Goal: Information Seeking & Learning: Learn about a topic

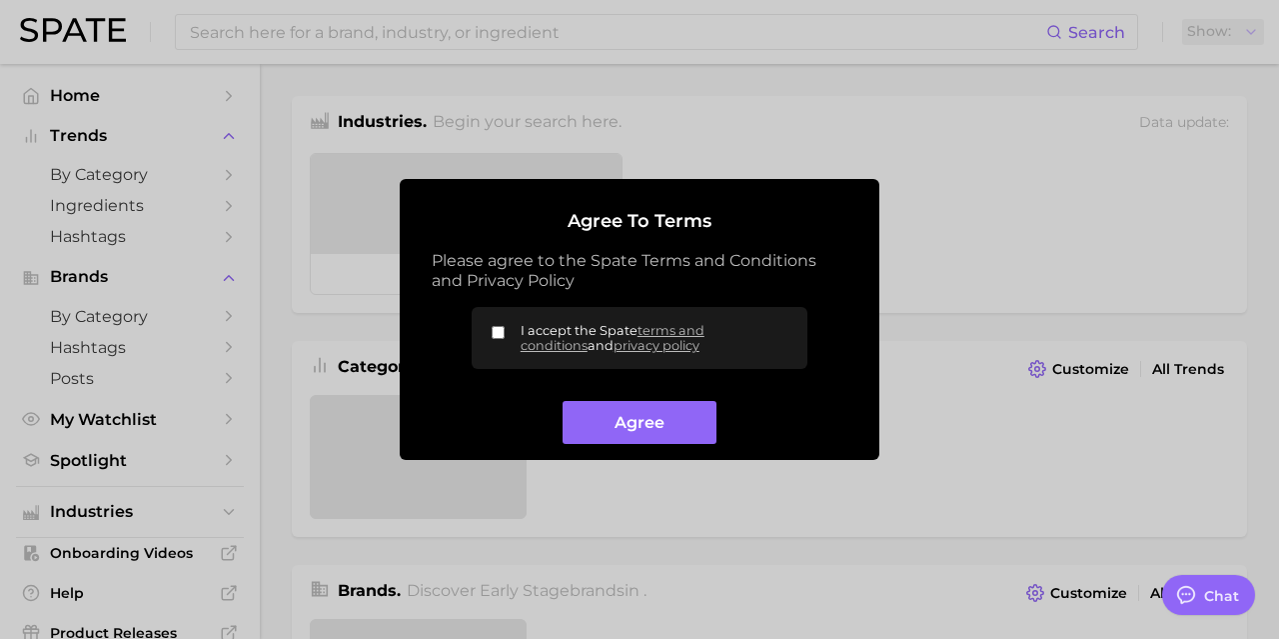
type textarea "x"
click at [685, 429] on button "Agree" at bounding box center [639, 422] width 153 height 43
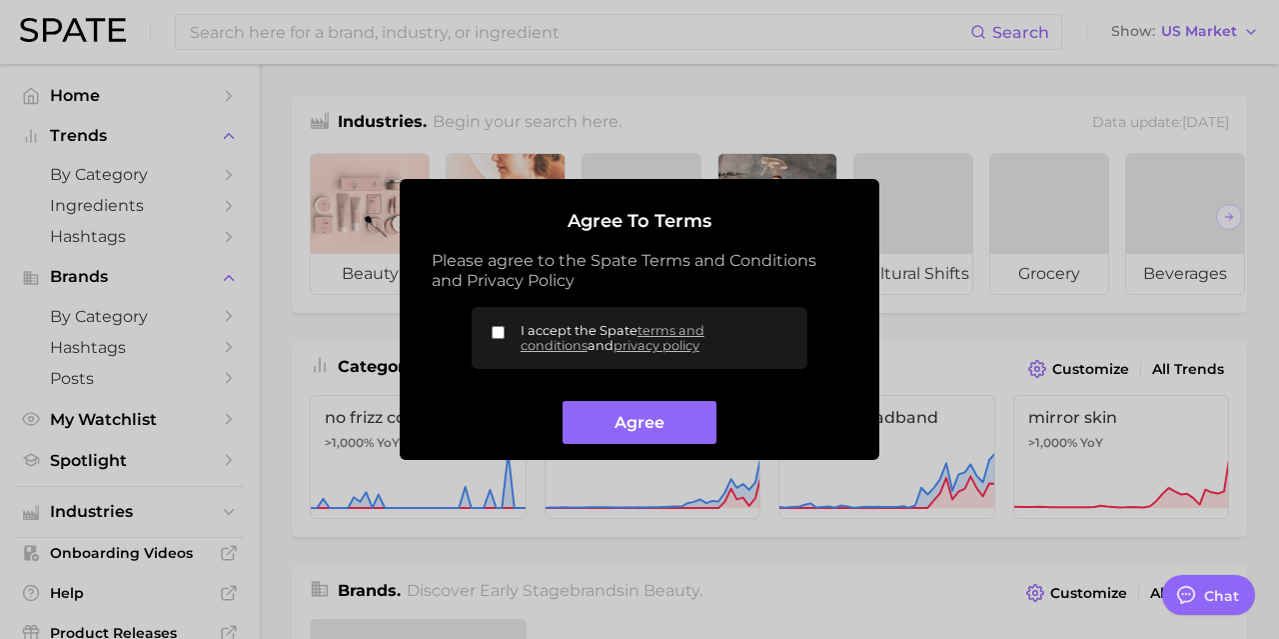
click at [503, 331] on input "I accept the Spate terms and conditions and privacy policy" at bounding box center [498, 332] width 13 height 13
checkbox input "true"
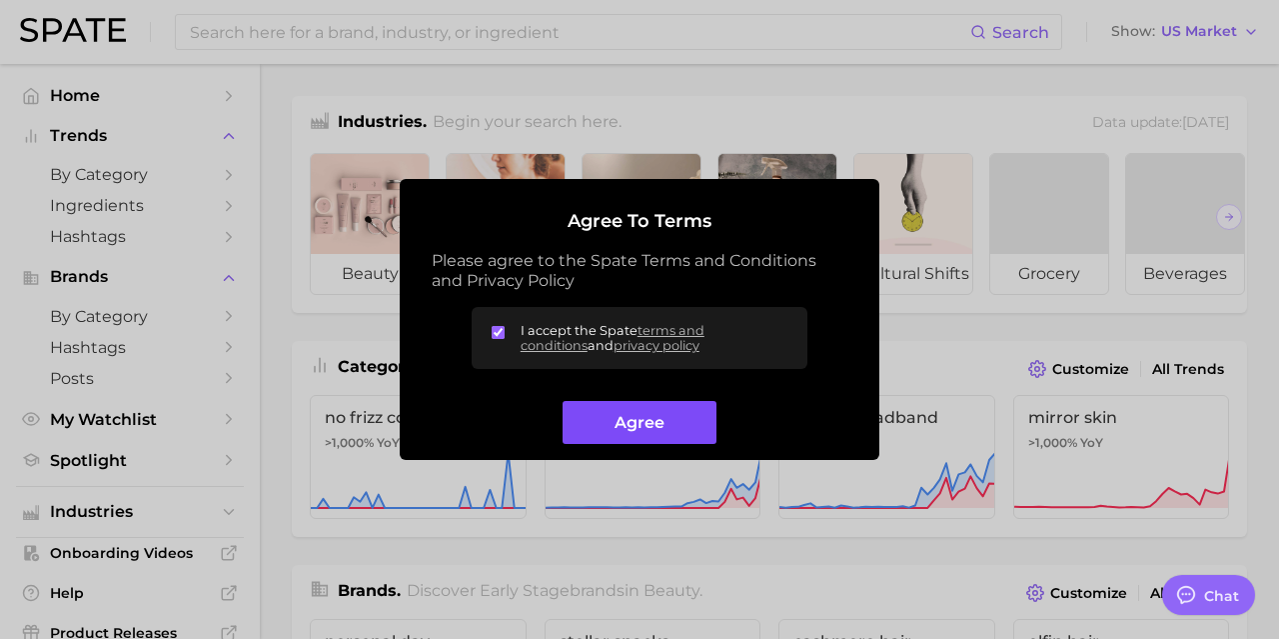
click at [620, 424] on button "Agree" at bounding box center [639, 422] width 153 height 43
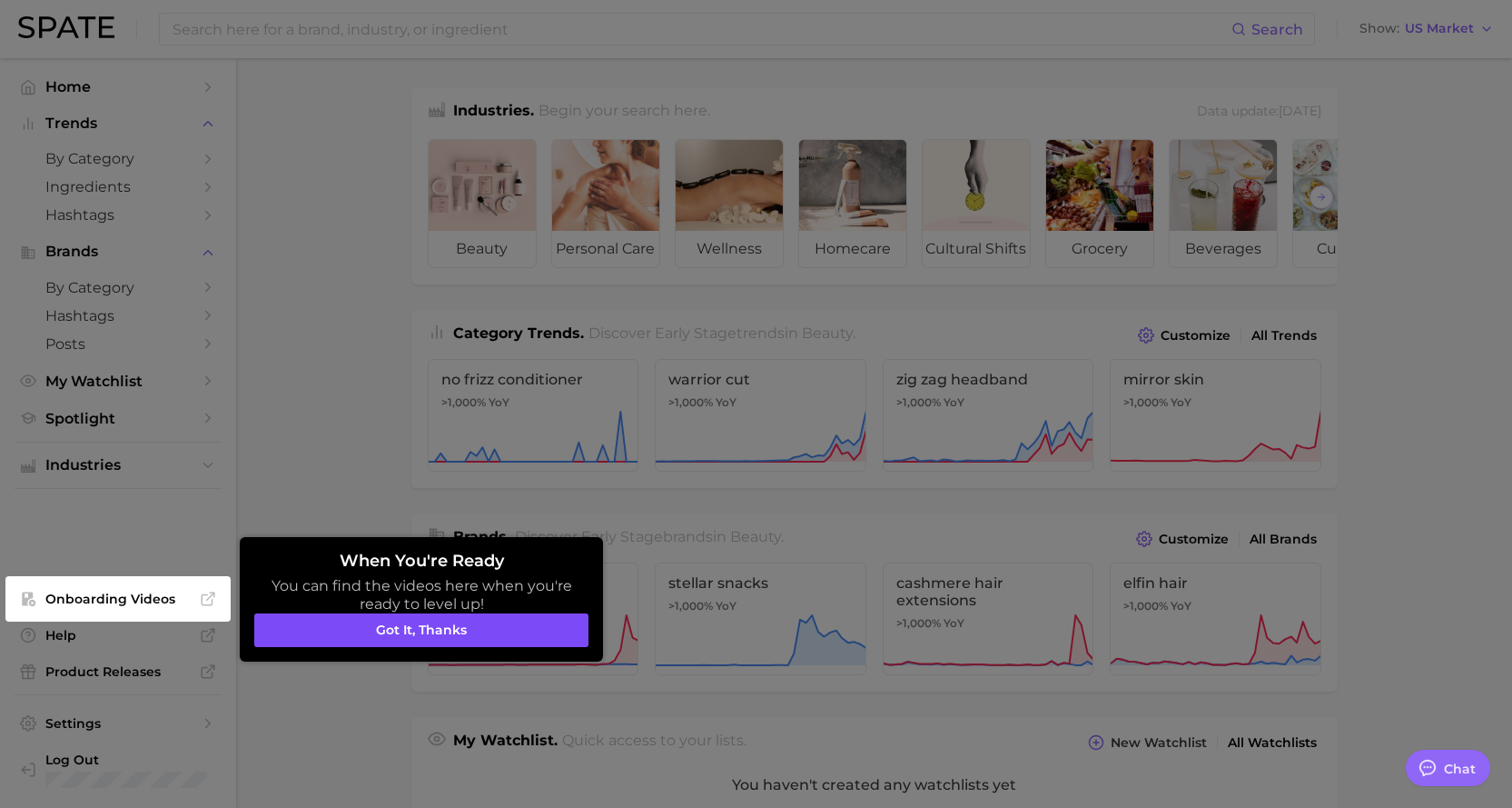
click at [472, 580] on button "Got it, thanks" at bounding box center [422, 631] width 334 height 35
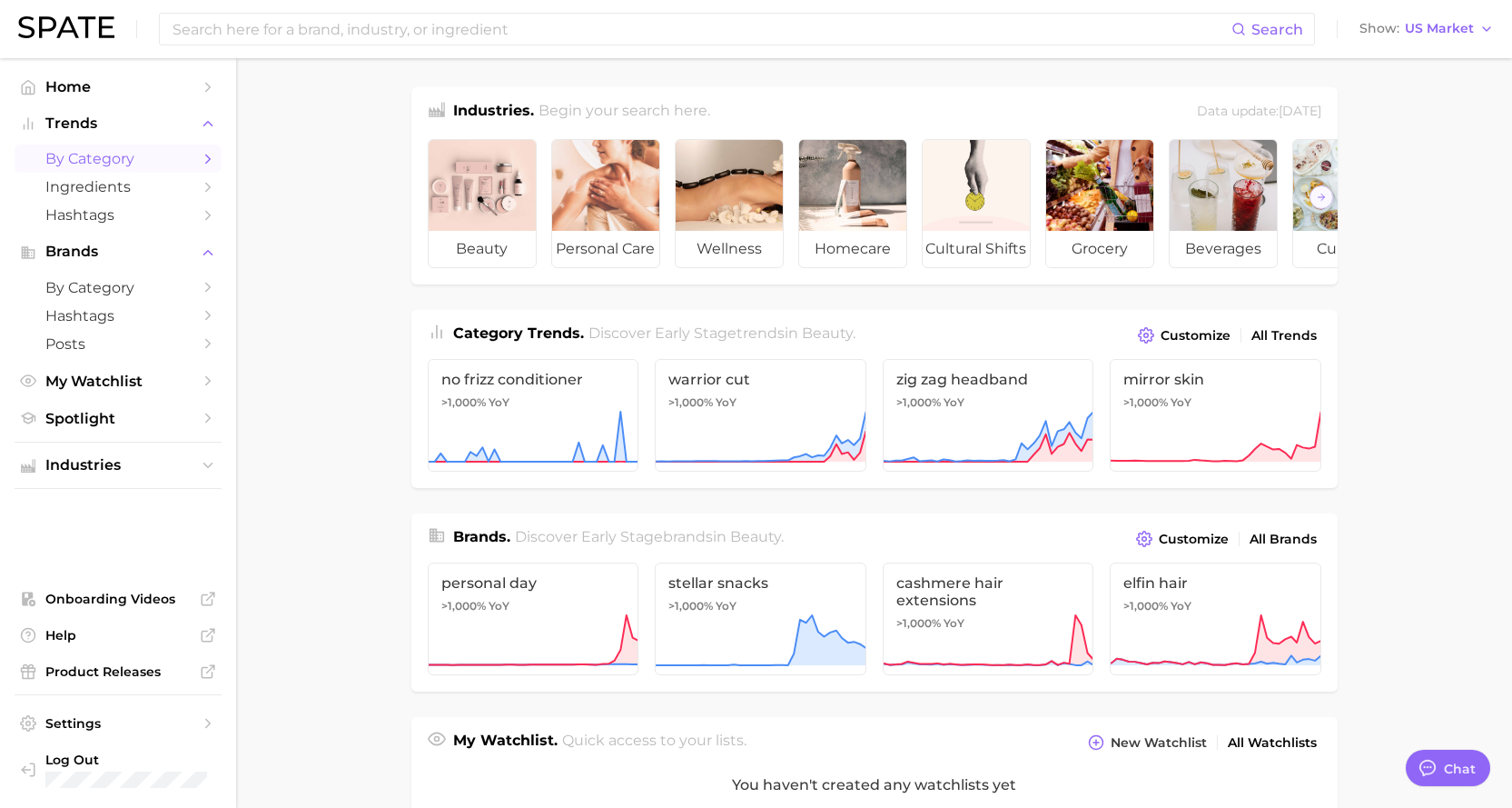
click at [204, 153] on icon "Sidebar" at bounding box center [208, 159] width 16 height 16
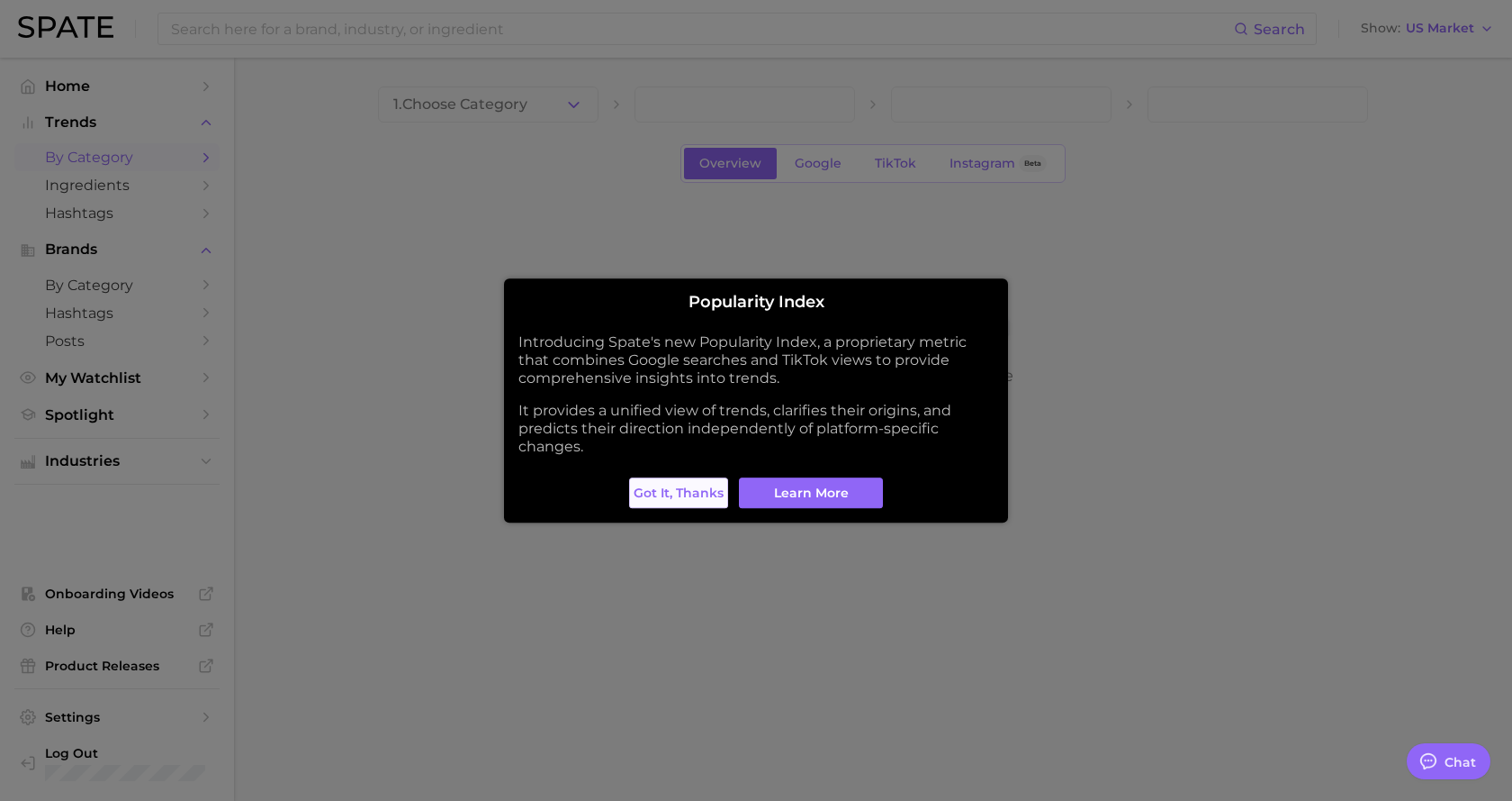
click at [710, 490] on span "Got it, thanks" at bounding box center [679, 493] width 90 height 15
click at [710, 490] on main "1. Choose Category Overview Google TikTok Instagram Beta To see results on this…" at bounding box center [873, 277] width 1278 height 438
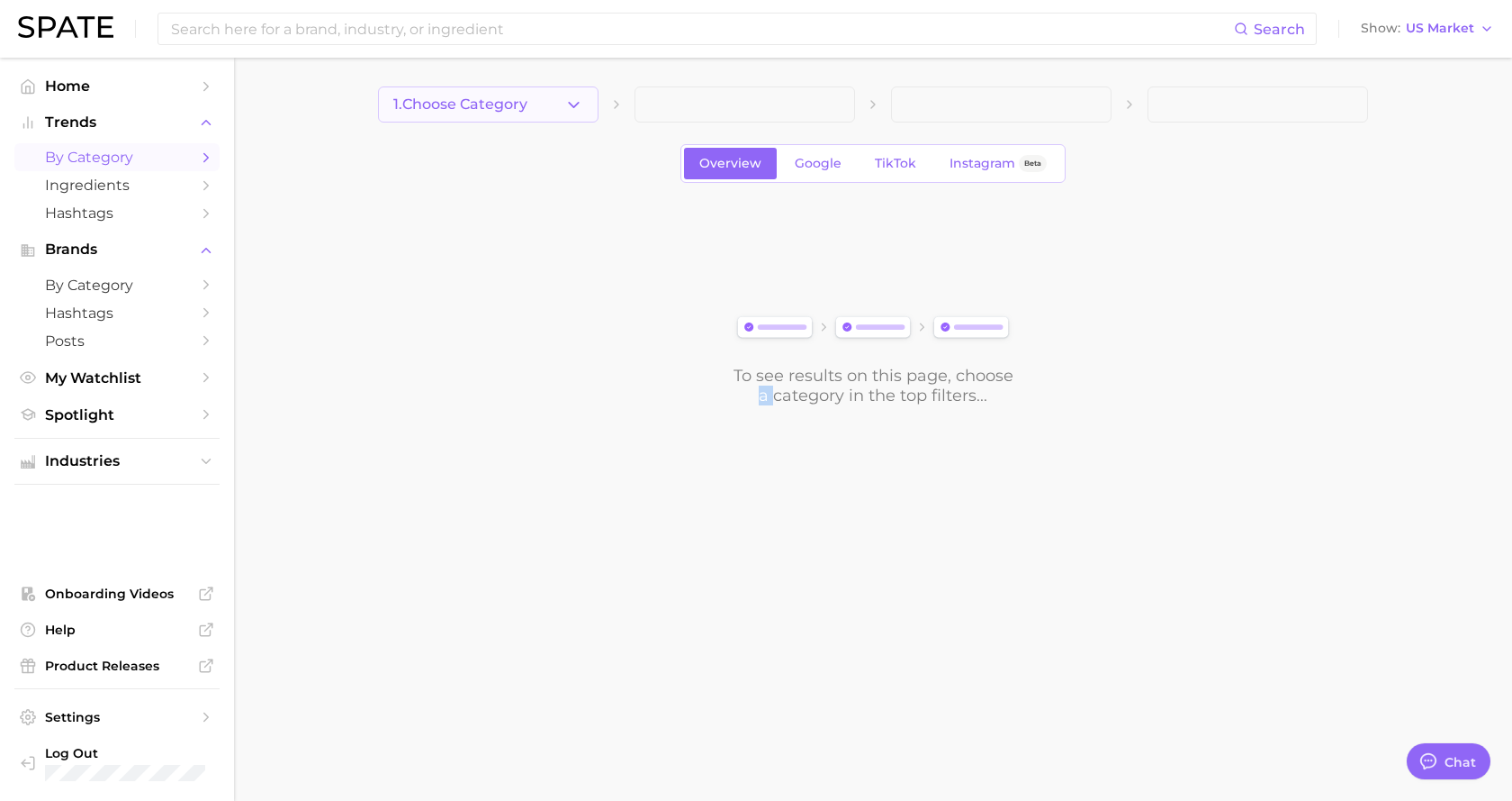
click at [571, 99] on icon "button" at bounding box center [574, 105] width 19 height 19
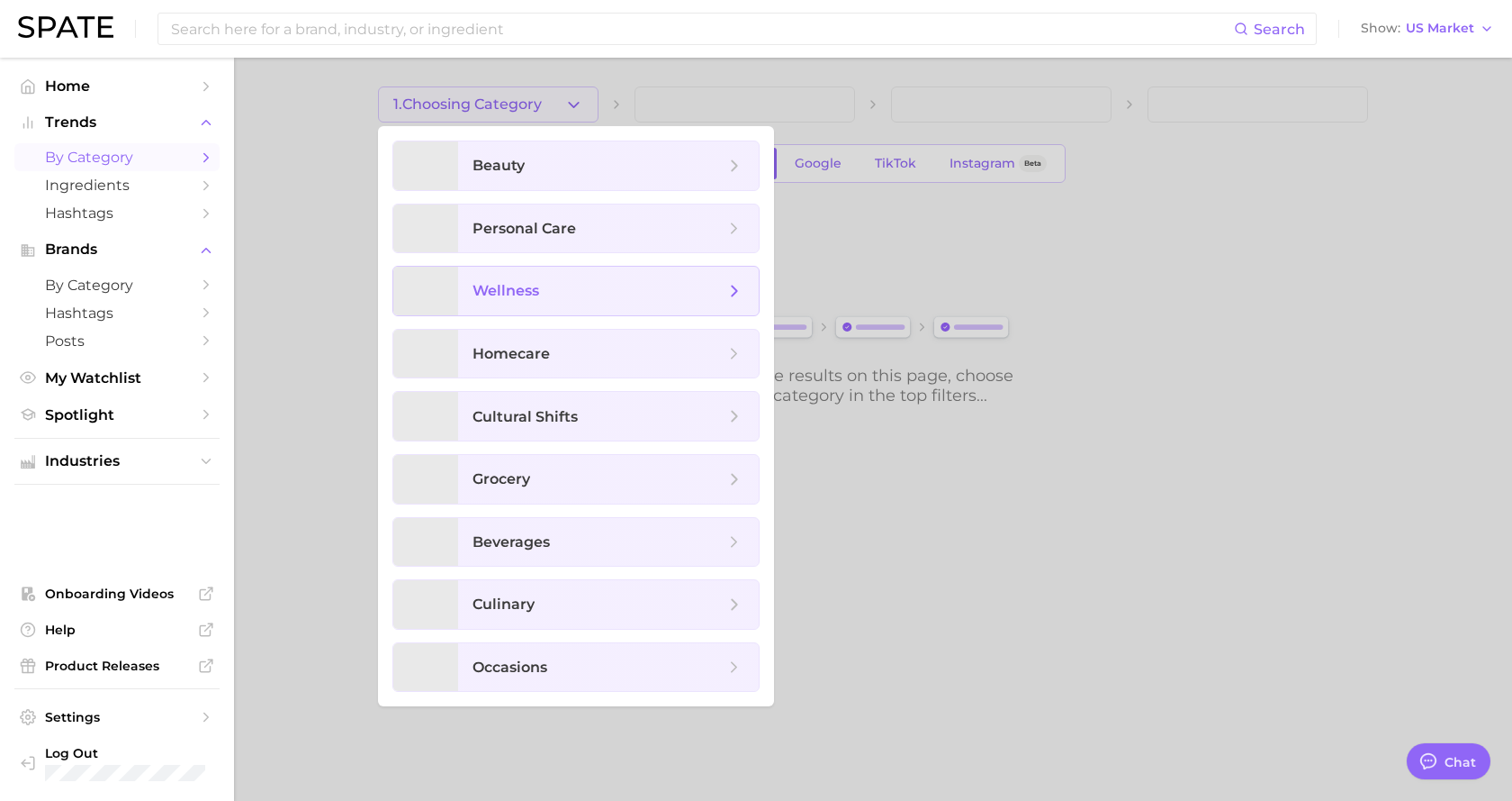
click at [730, 285] on icon at bounding box center [735, 291] width 20 height 20
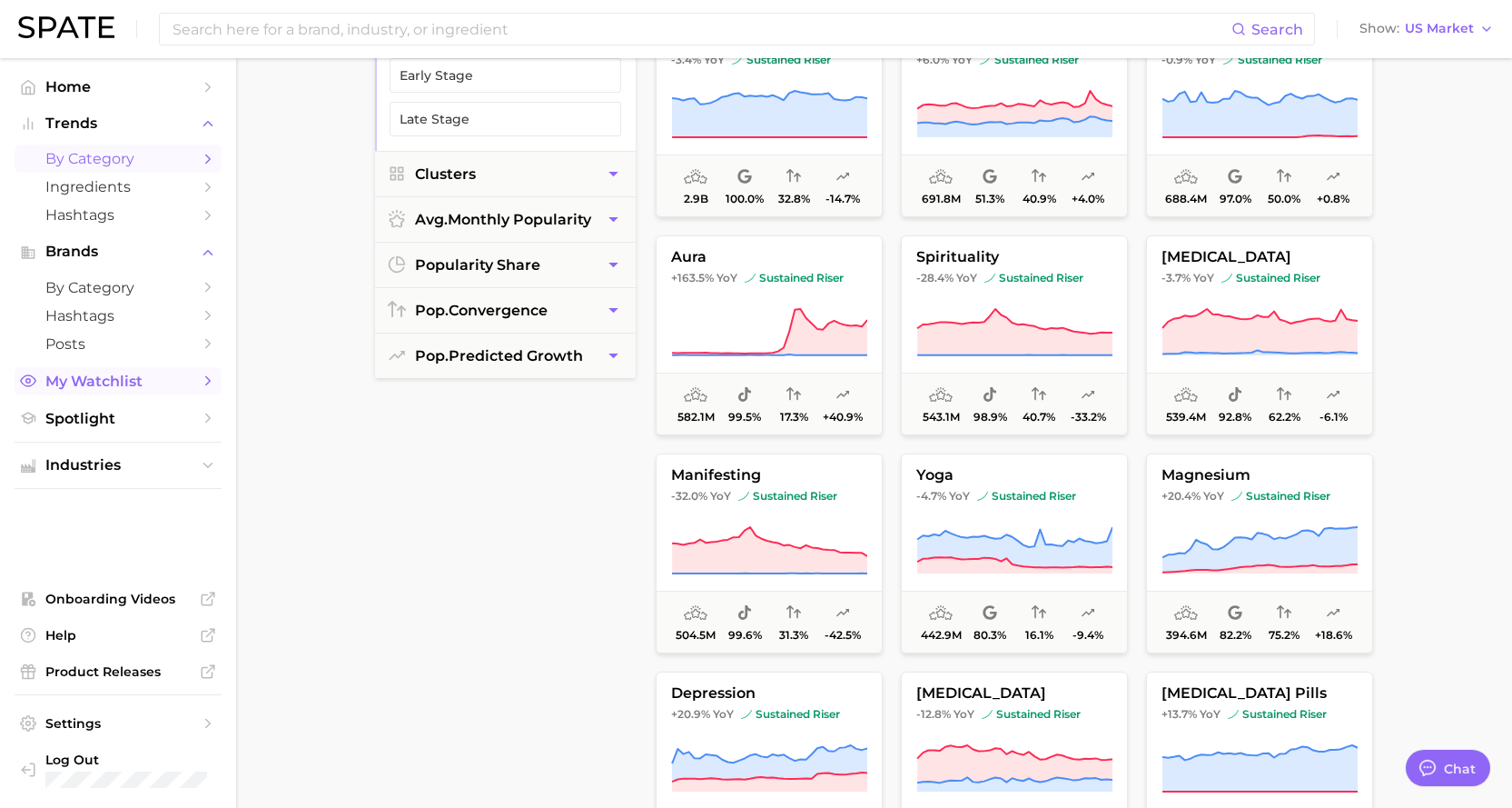
scroll to position [454, 0]
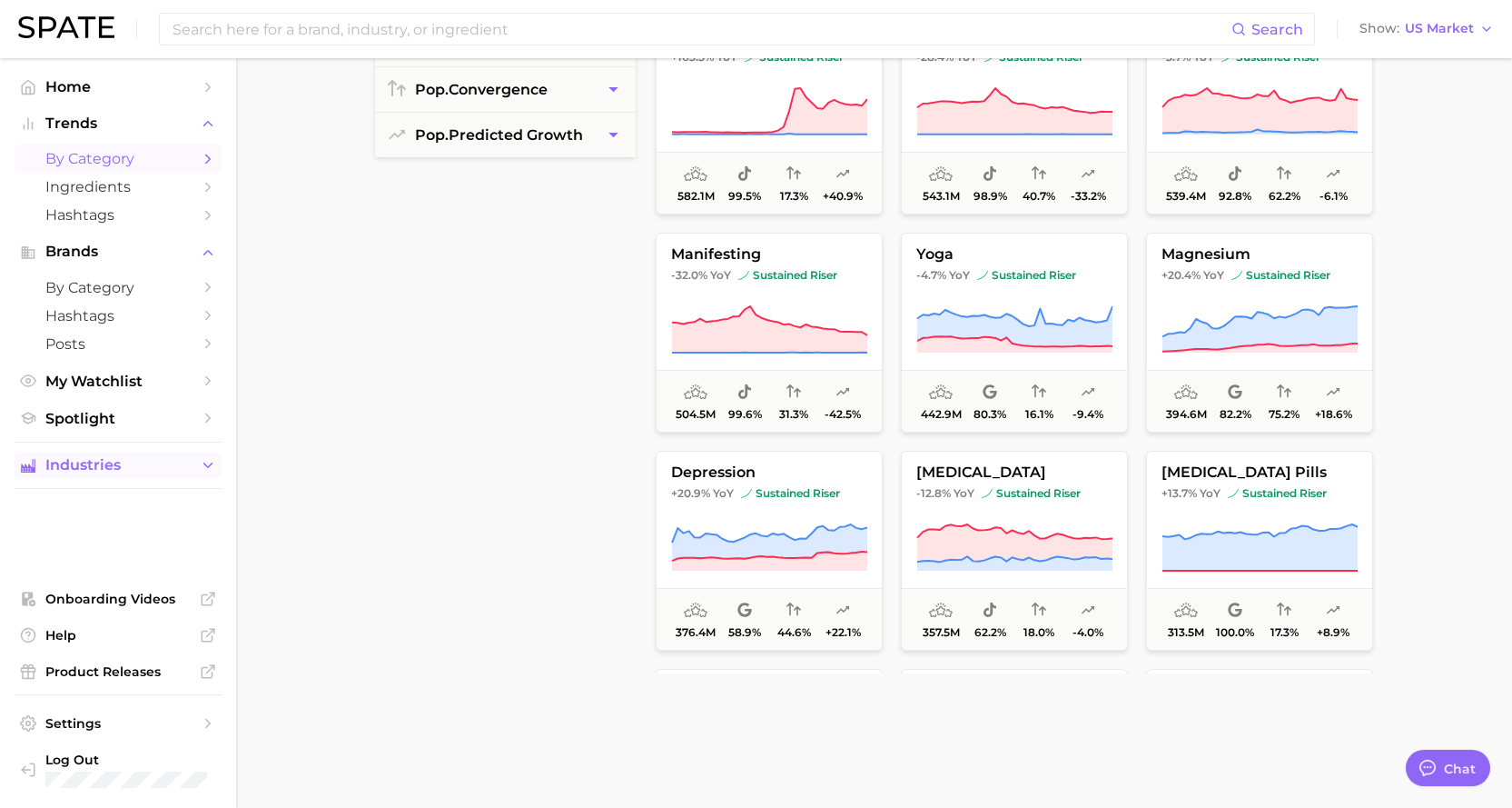
click at [209, 462] on icon "Sidebar" at bounding box center [208, 465] width 16 height 16
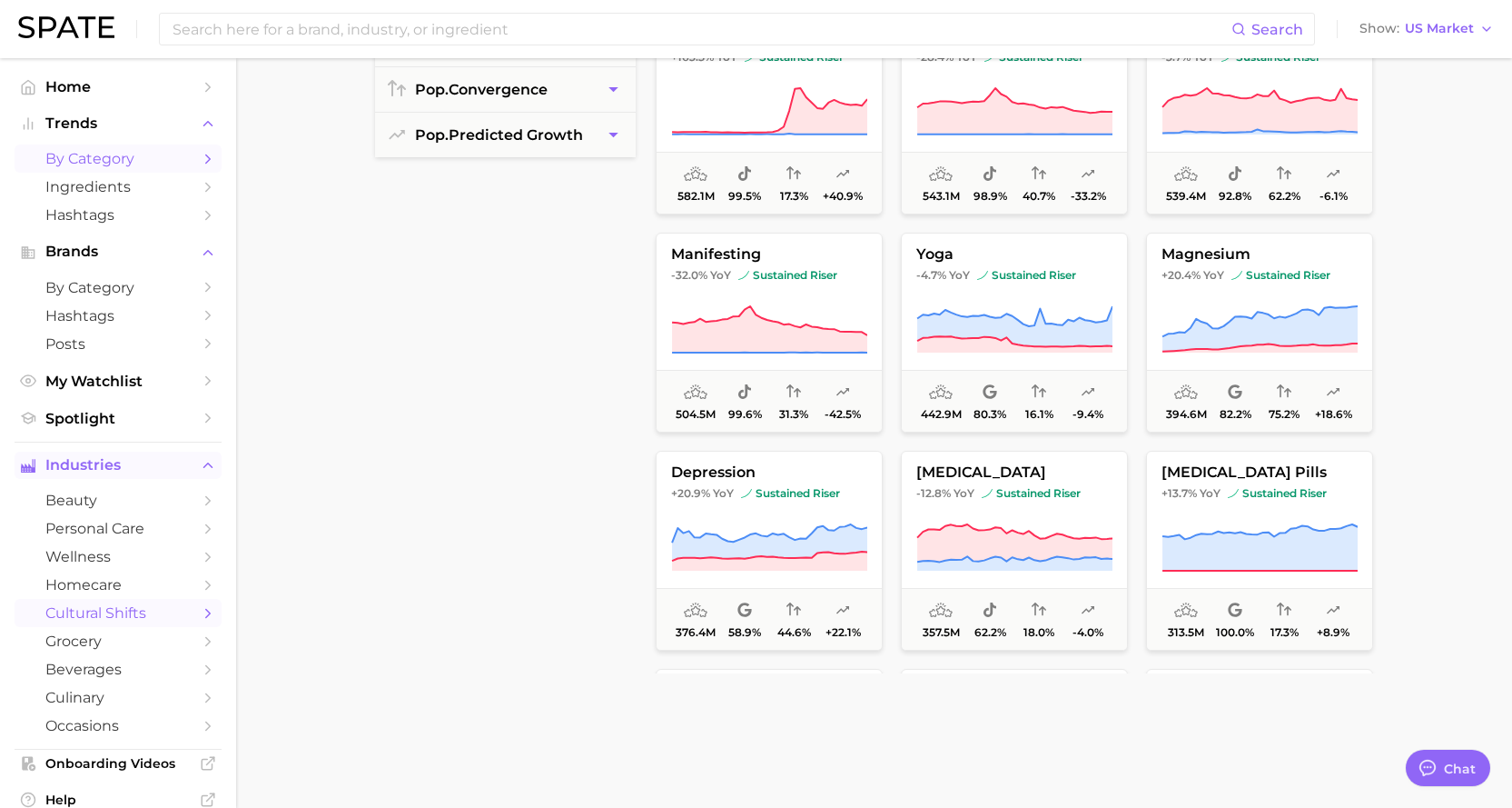
click at [128, 580] on span "cultural shifts" at bounding box center [118, 613] width 145 height 17
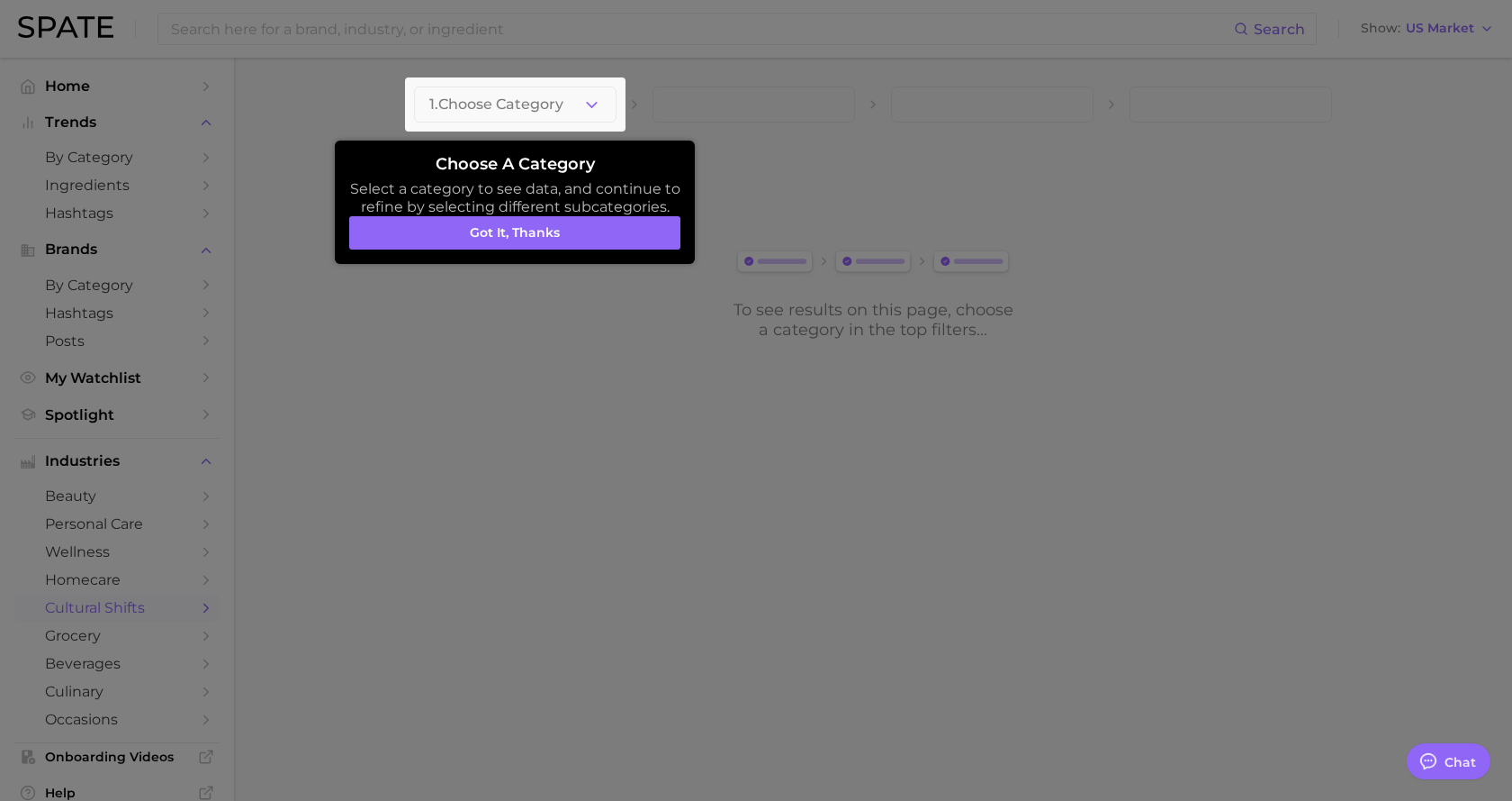
click at [599, 101] on div at bounding box center [515, 105] width 221 height 54
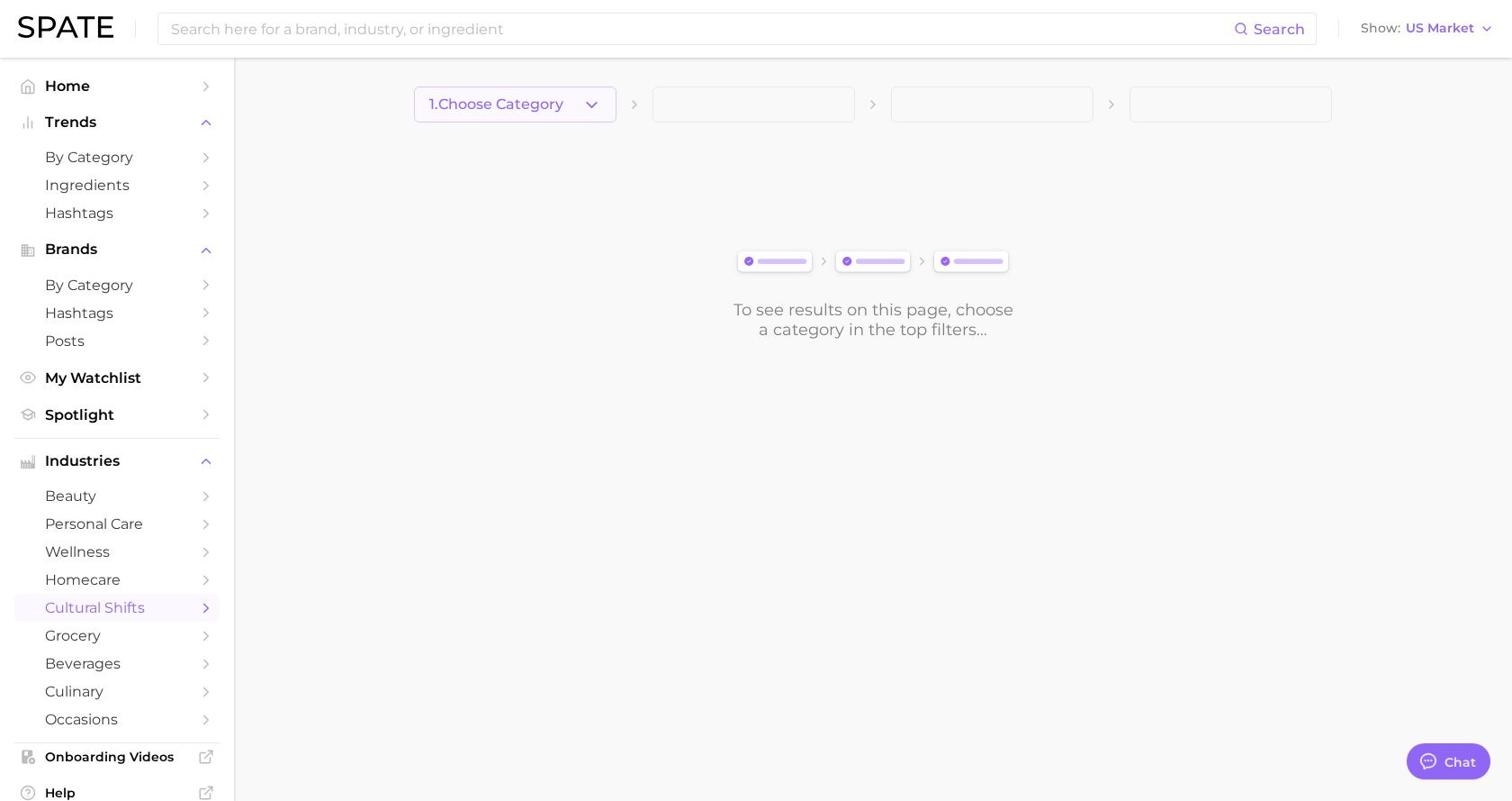
click at [592, 105] on polyline "button" at bounding box center [592, 104] width 10 height 5
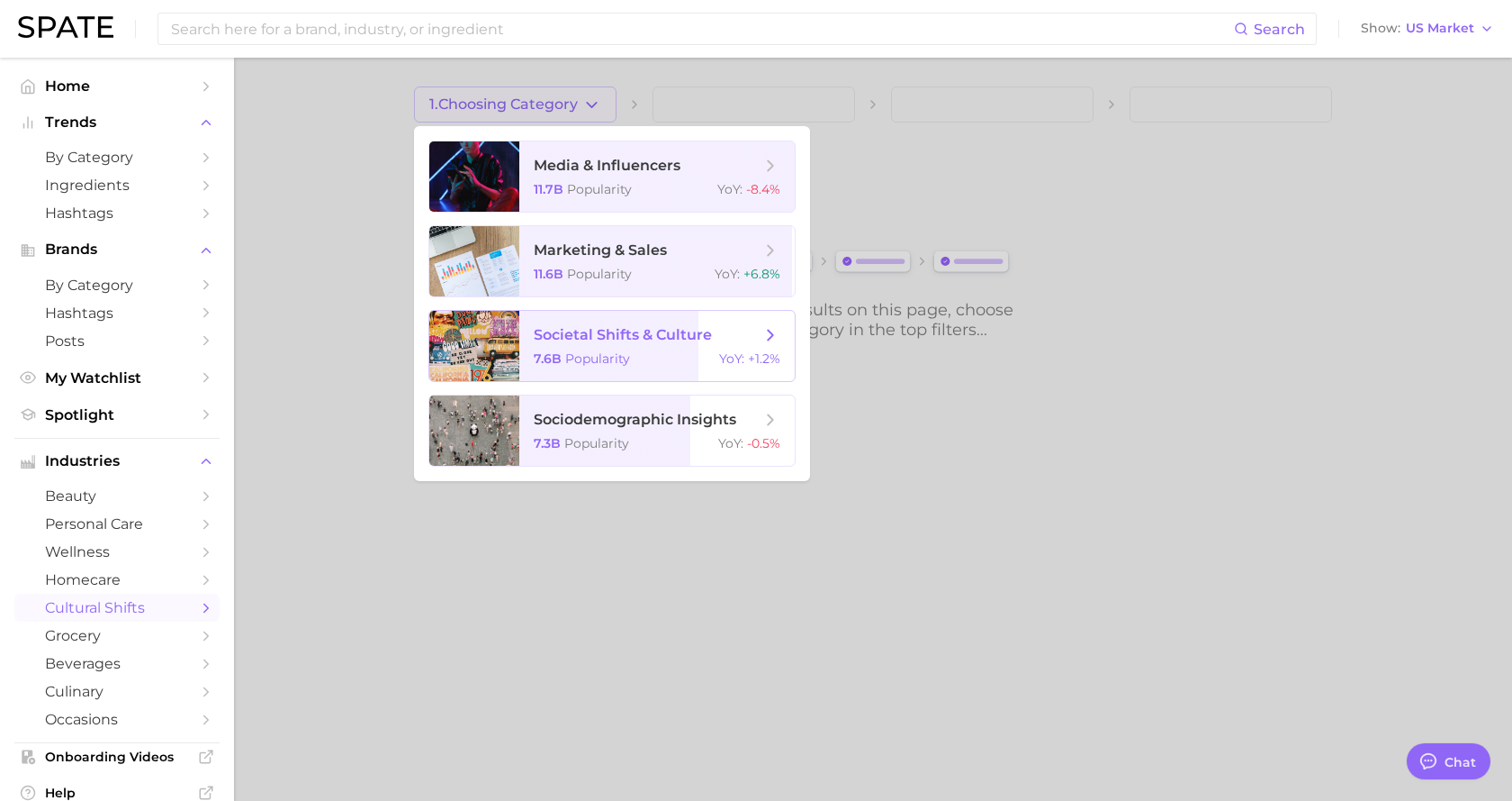
click at [765, 332] on icon at bounding box center [771, 335] width 20 height 20
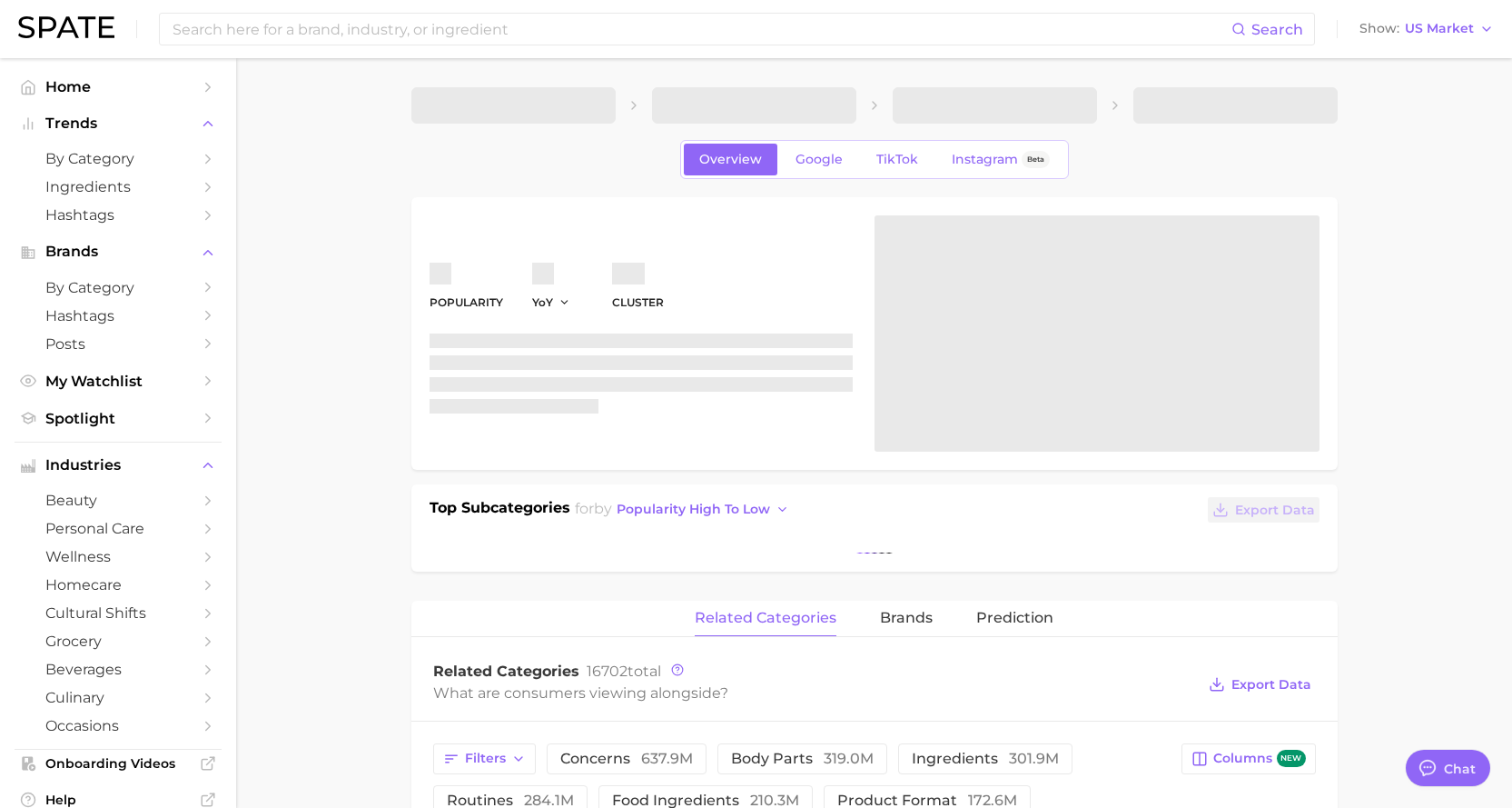
type textarea "x"
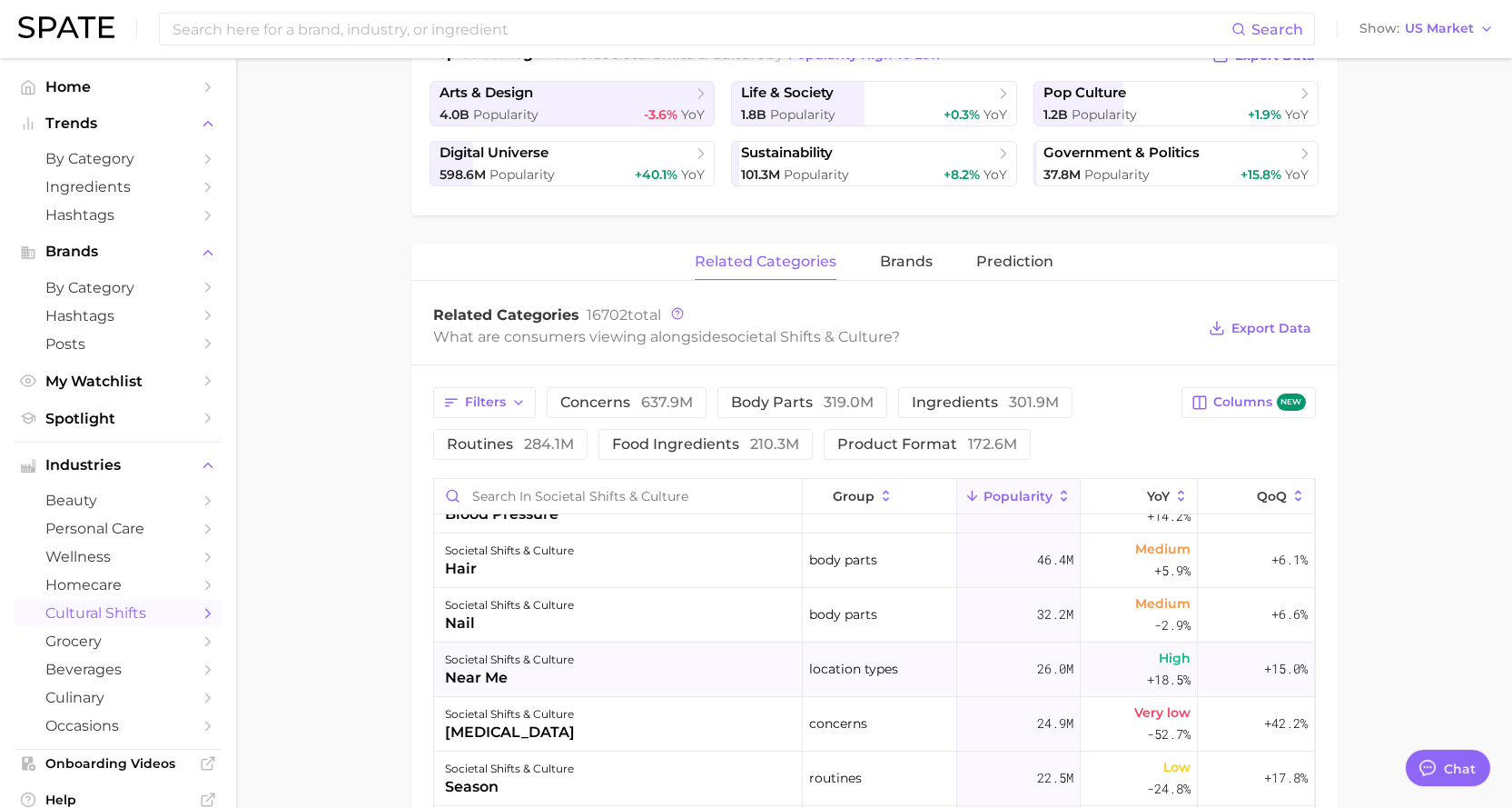
scroll to position [364, 0]
click at [878, 494] on icon at bounding box center [886, 496] width 16 height 16
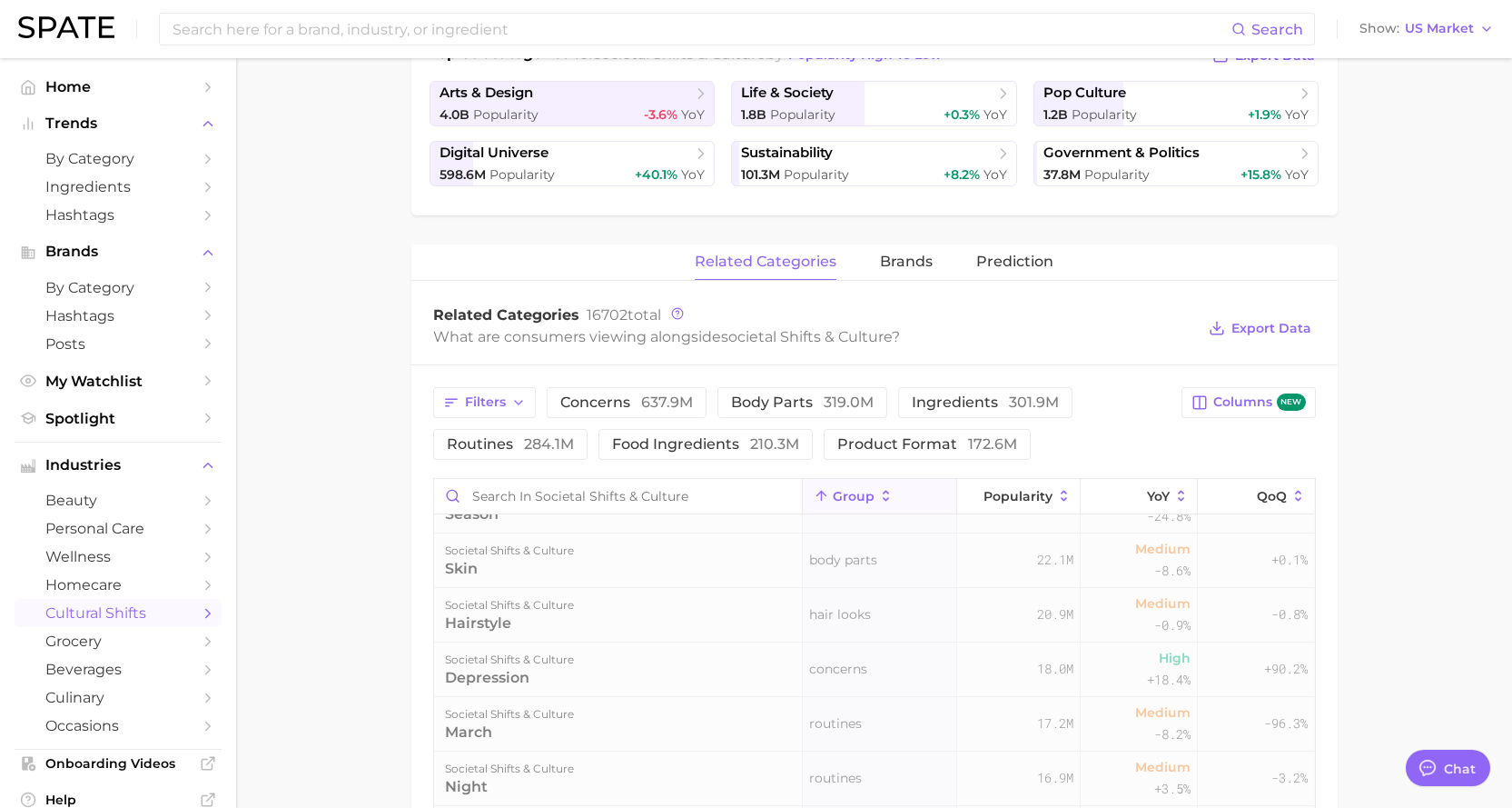
scroll to position [0, 0]
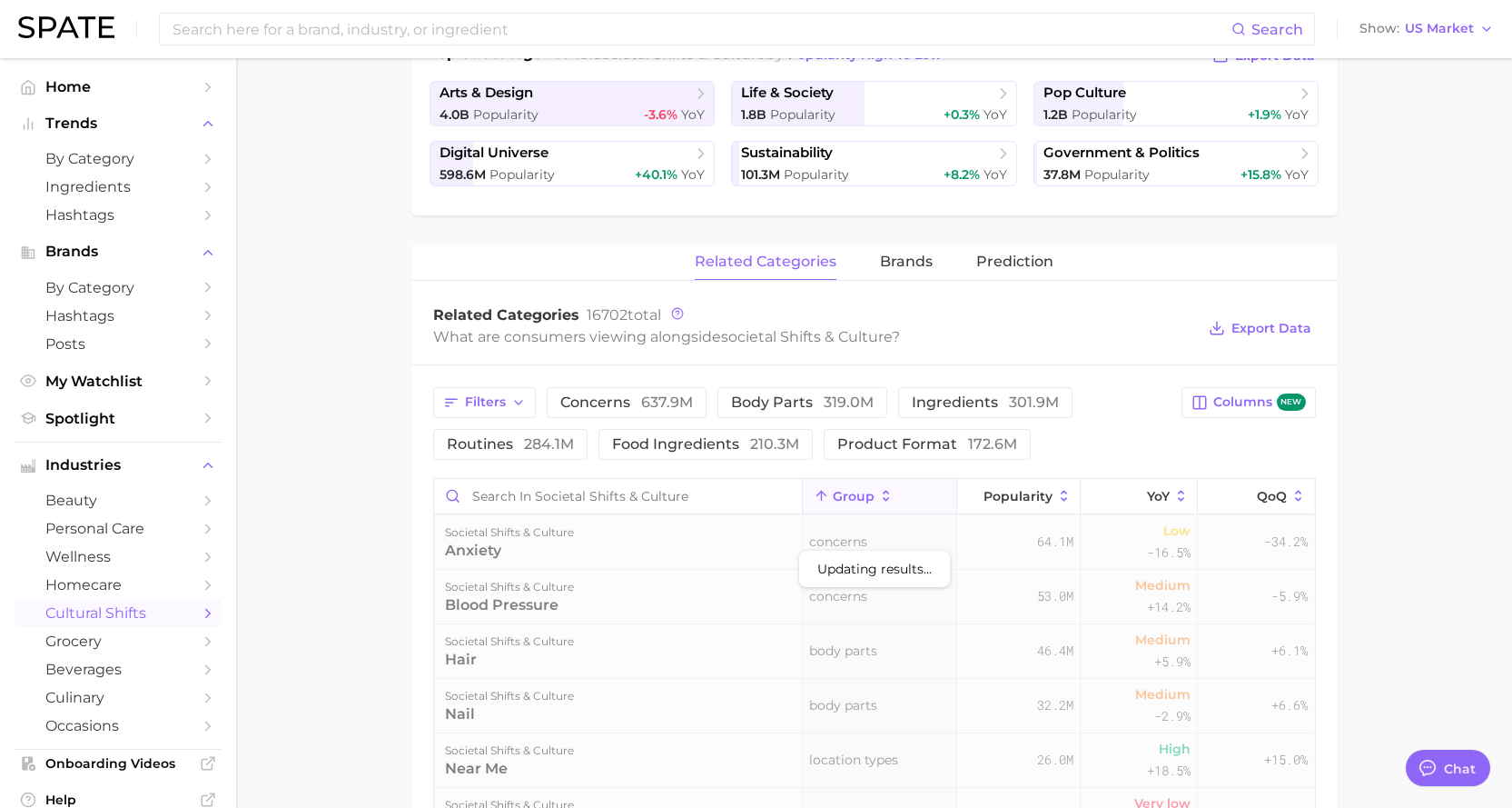
click at [878, 500] on icon at bounding box center [886, 496] width 16 height 16
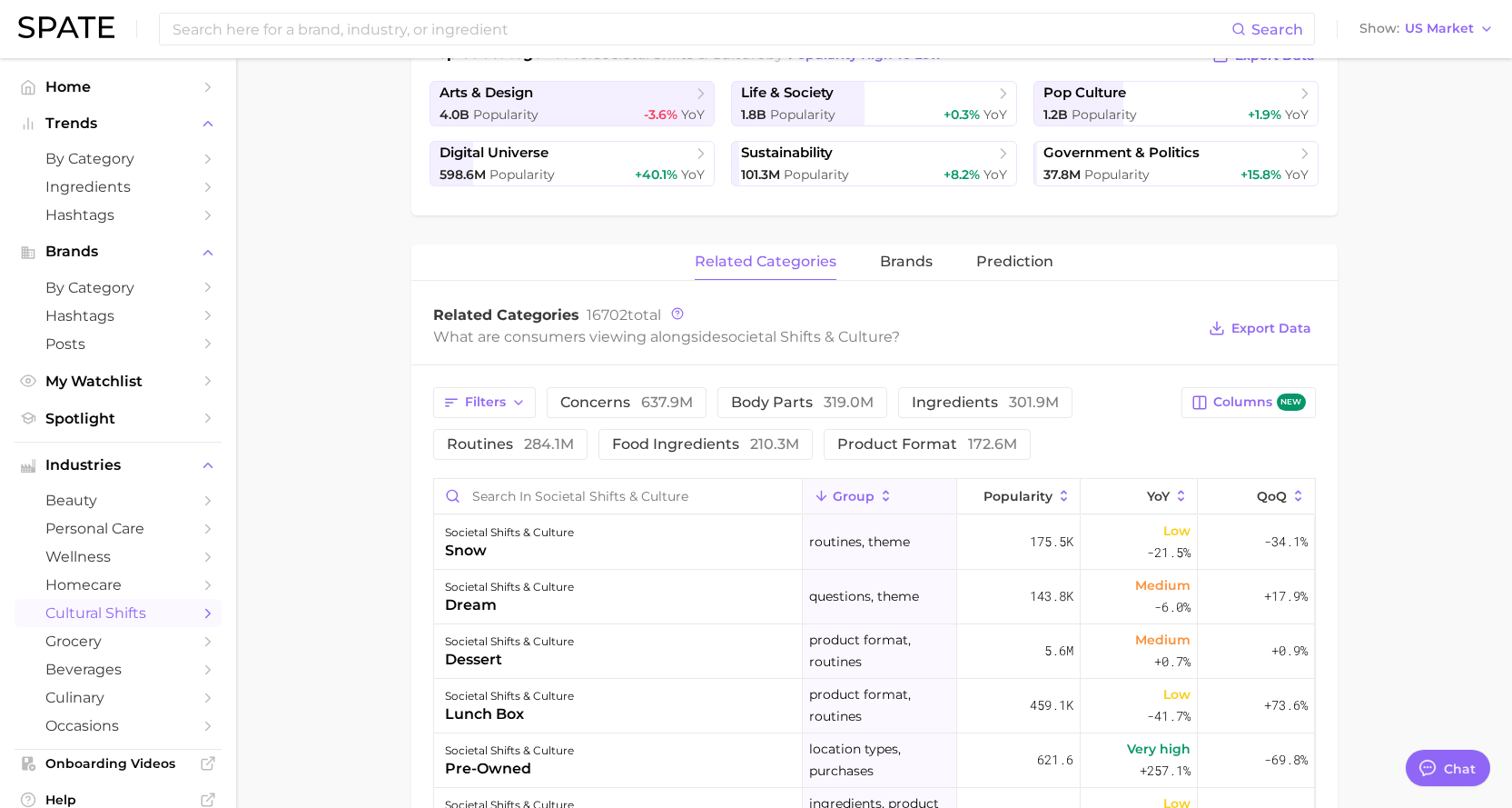
click at [883, 492] on icon at bounding box center [886, 496] width 6 height 11
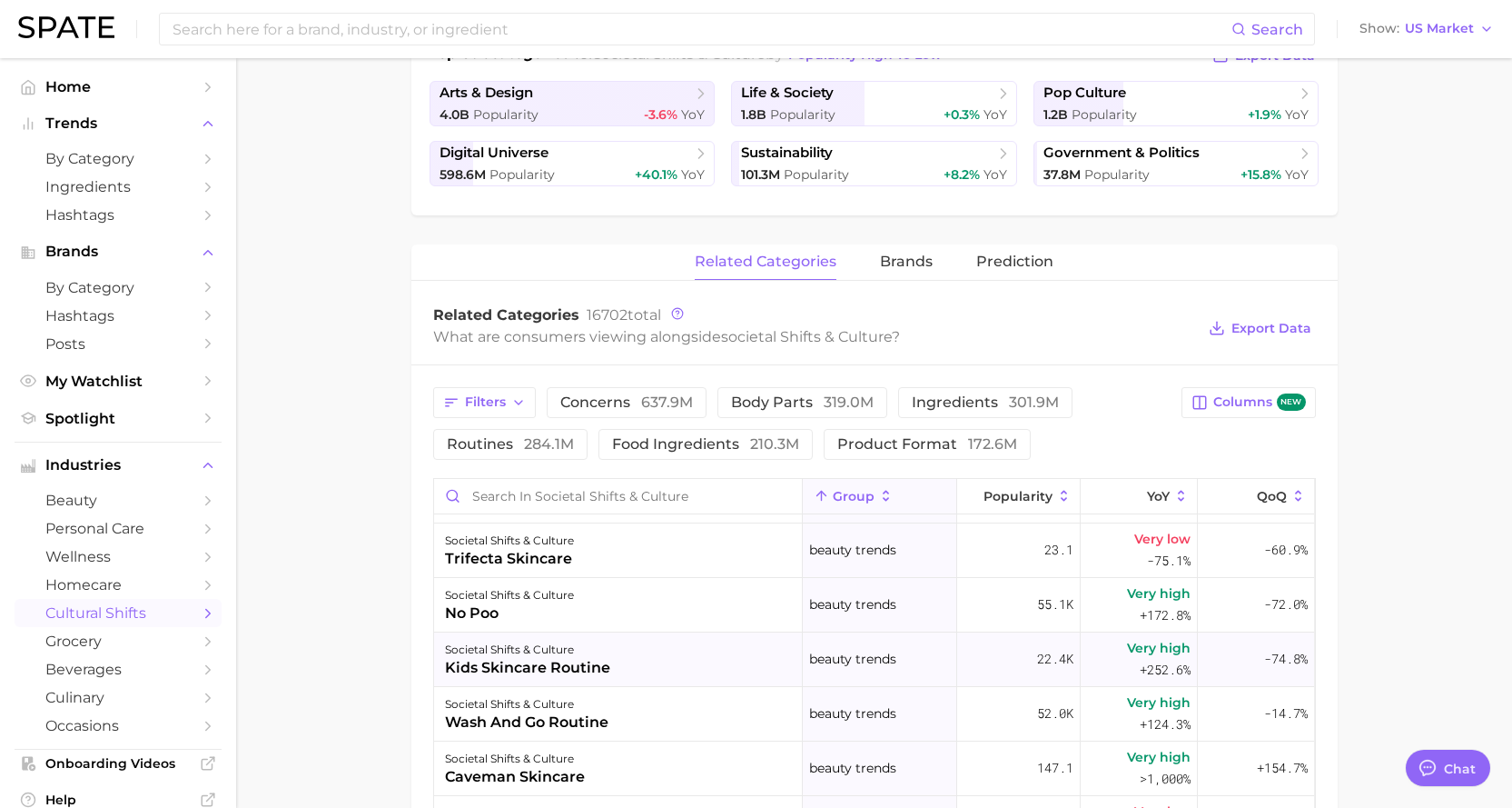
scroll to position [364, 0]
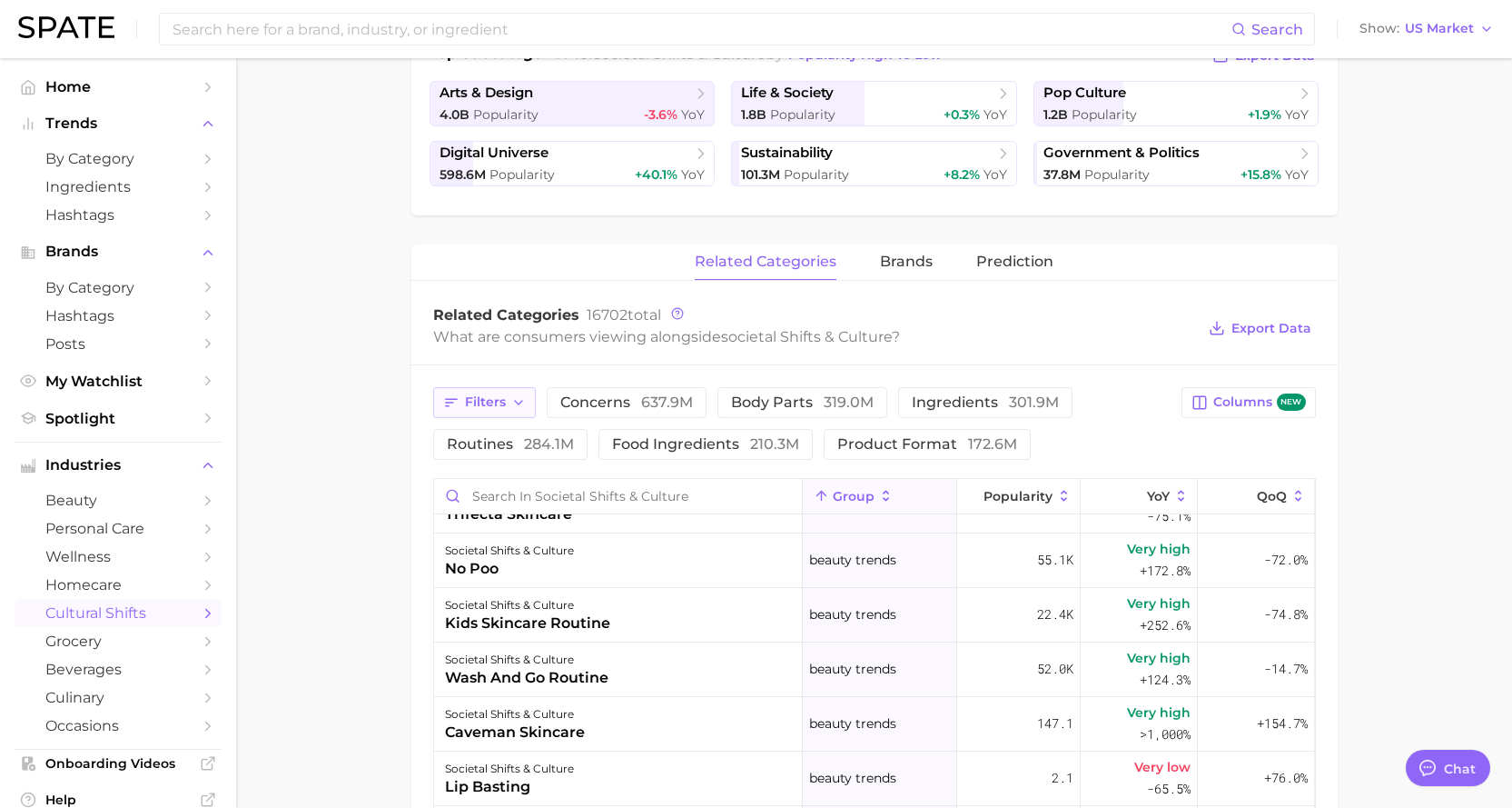
click at [522, 403] on icon "button" at bounding box center [519, 403] width 15 height 15
click at [1013, 329] on div "What are consumers viewing alongside societal shifts & culture ?" at bounding box center [815, 336] width 763 height 25
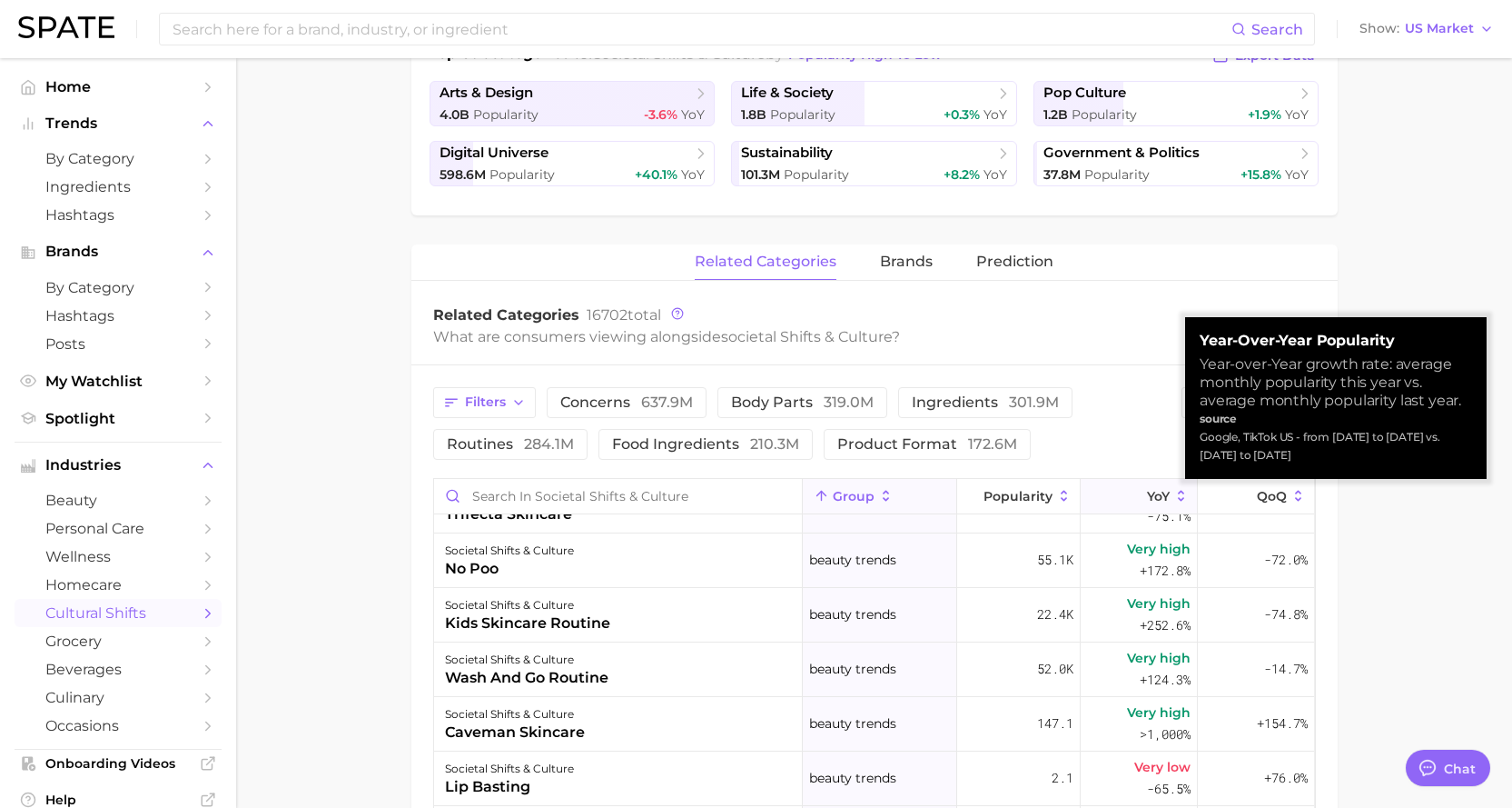
click at [1161, 494] on icon at bounding box center [1180, 496] width 6 height 11
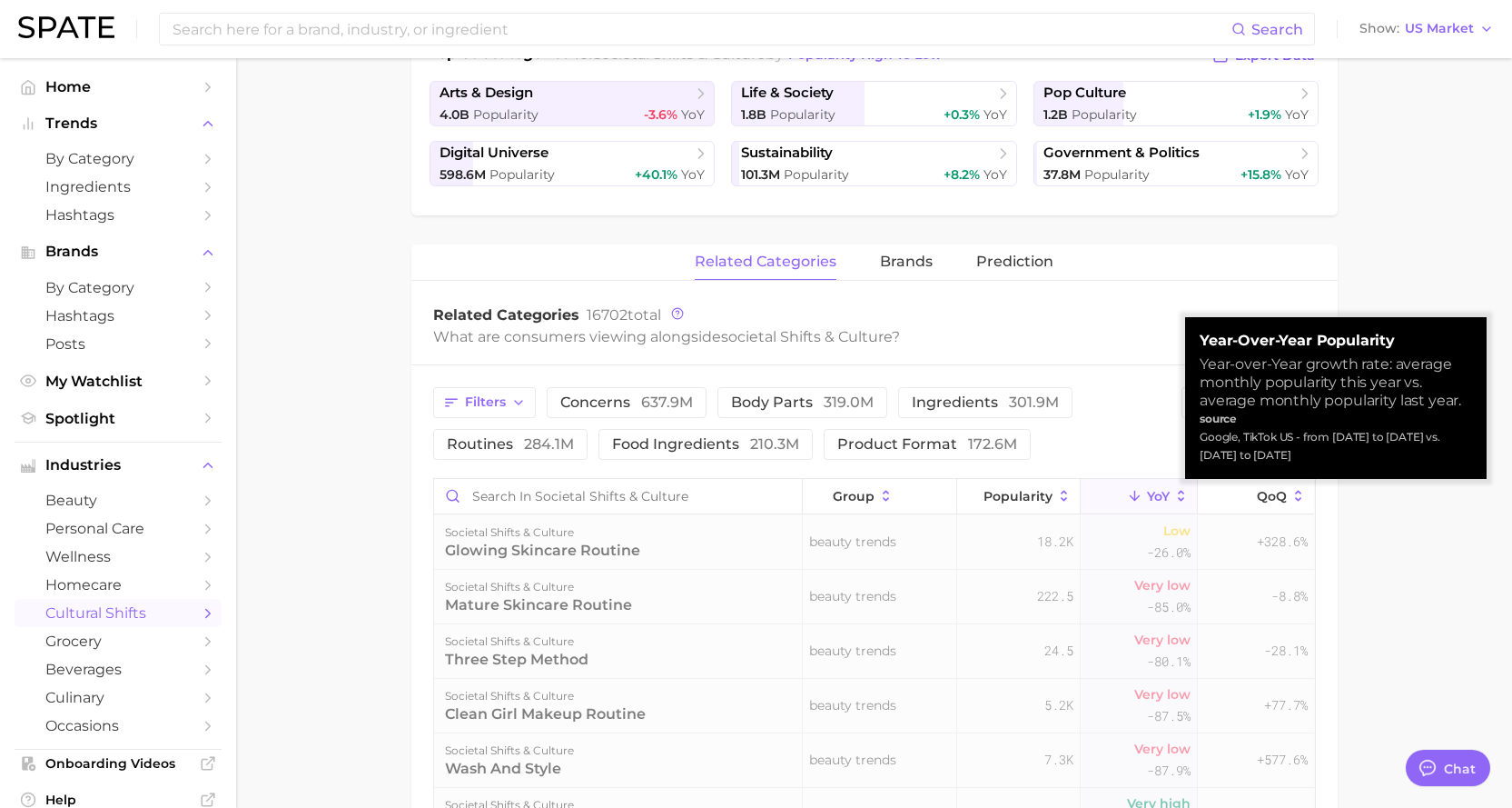
click at [1161, 494] on icon at bounding box center [1180, 496] width 6 height 11
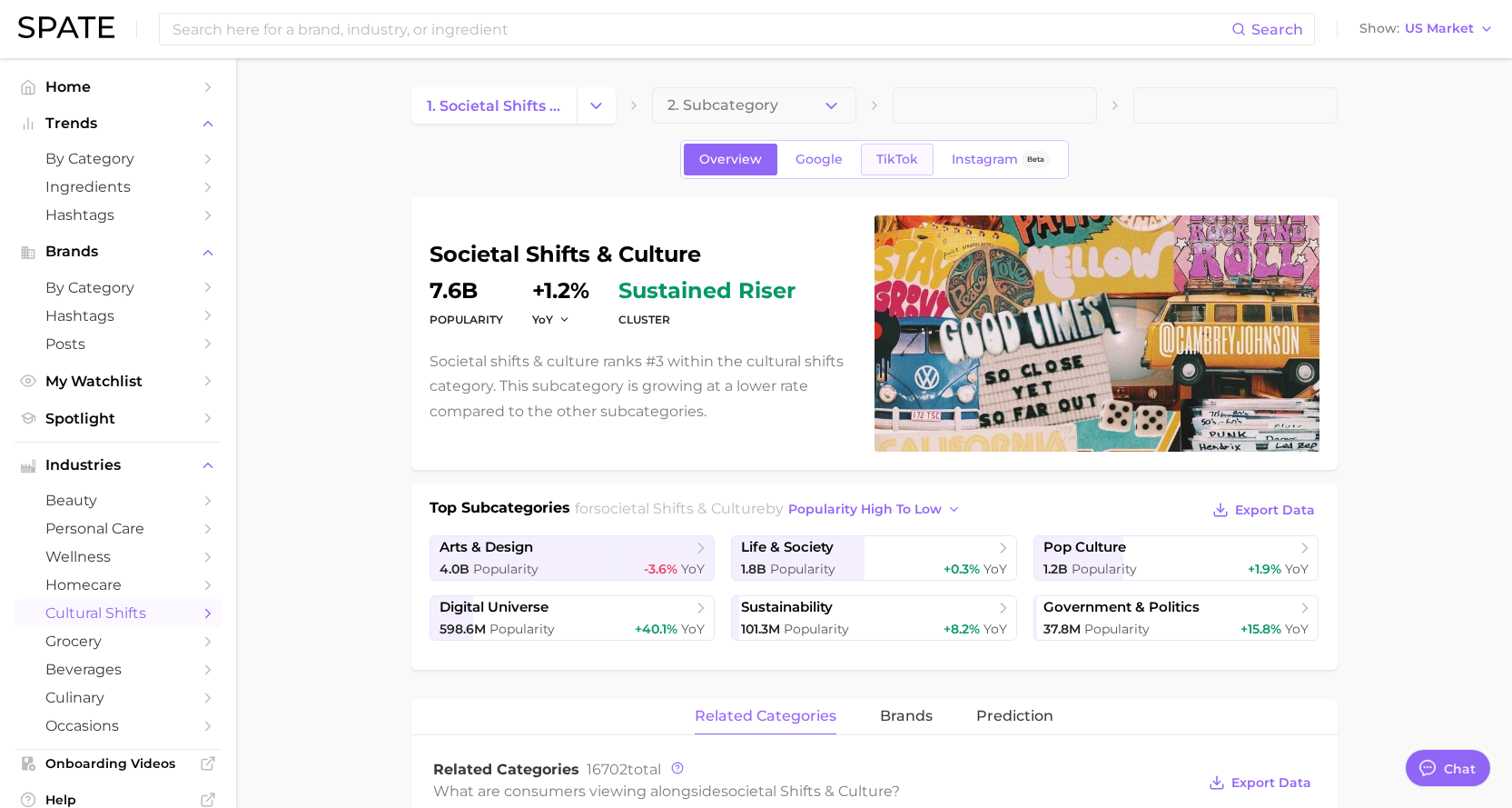
click at [900, 171] on link "TikTok" at bounding box center [897, 159] width 73 height 32
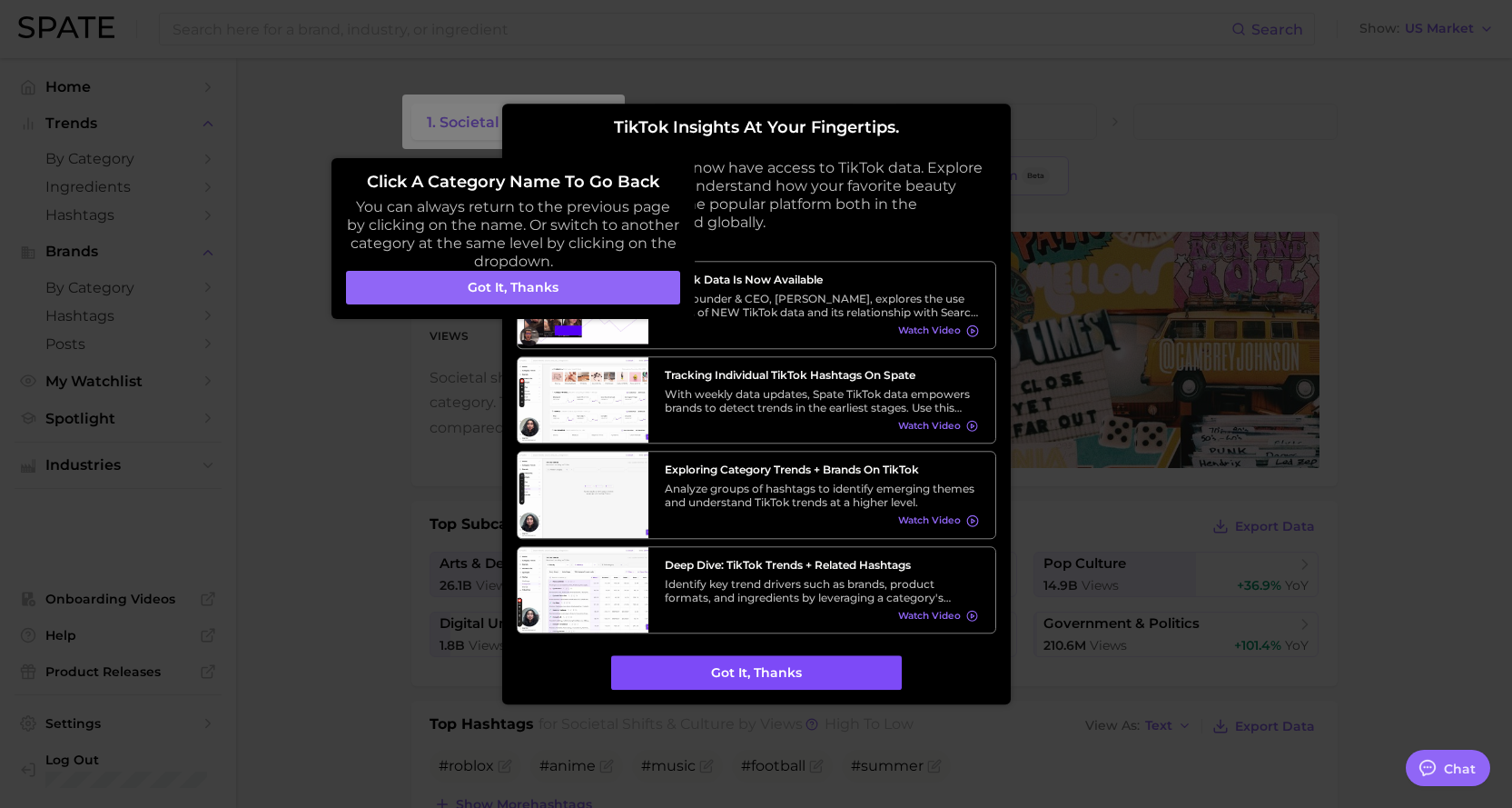
click at [849, 580] on button "Got it, thanks" at bounding box center [757, 673] width 291 height 35
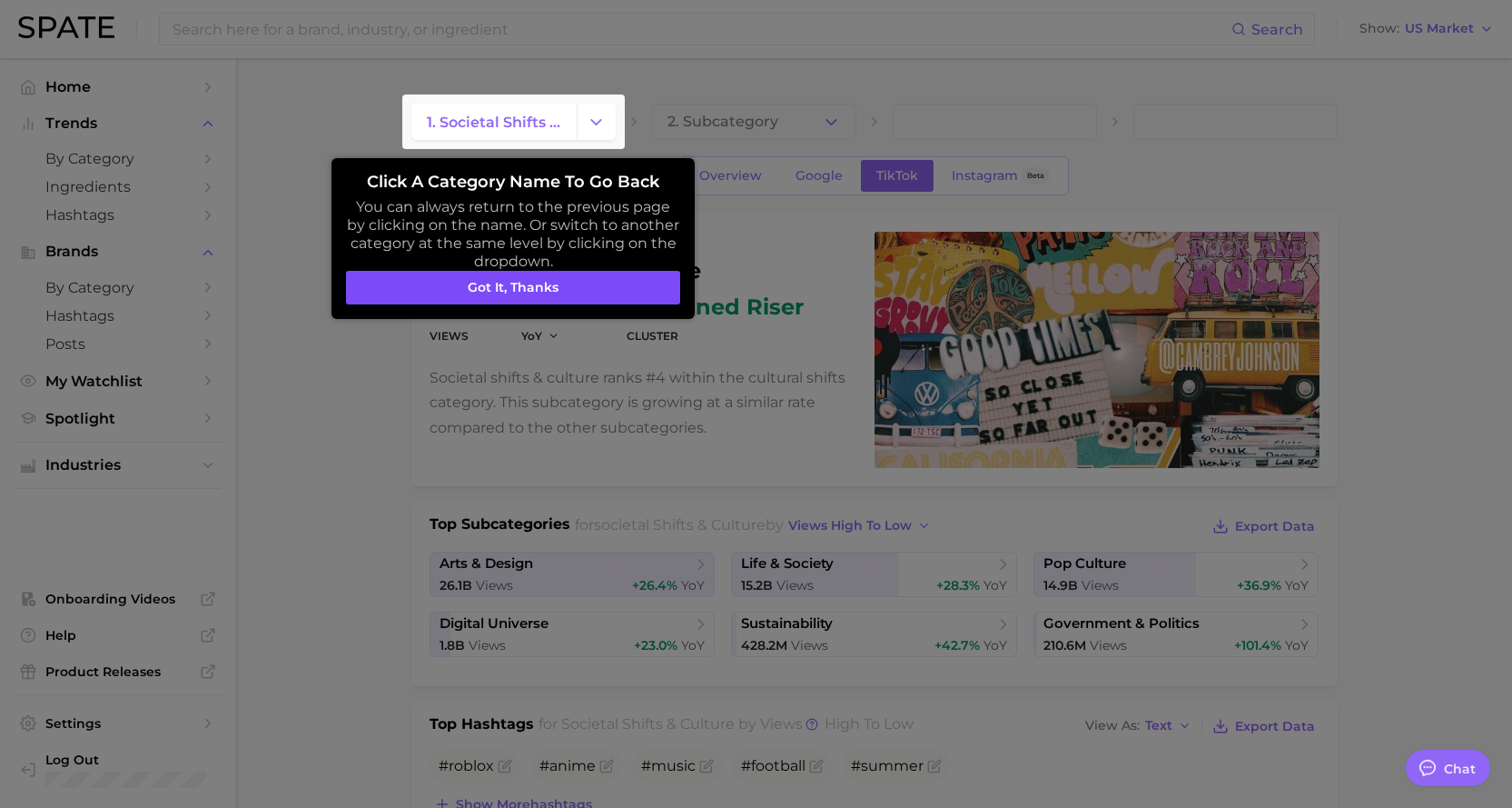
click at [645, 282] on button "Got it, thanks" at bounding box center [513, 288] width 334 height 35
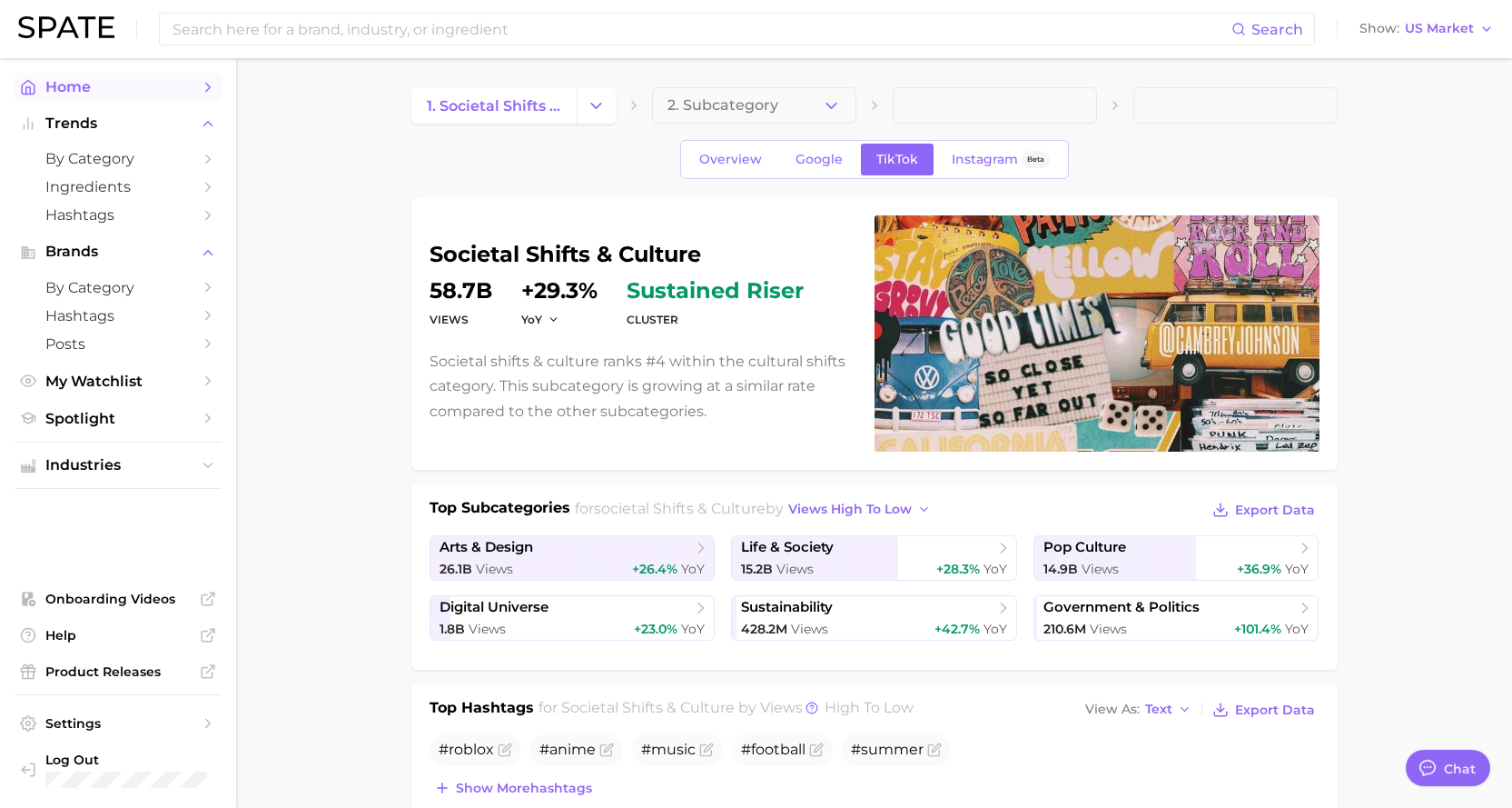
click at [210, 85] on icon "Sidebar" at bounding box center [208, 87] width 16 height 16
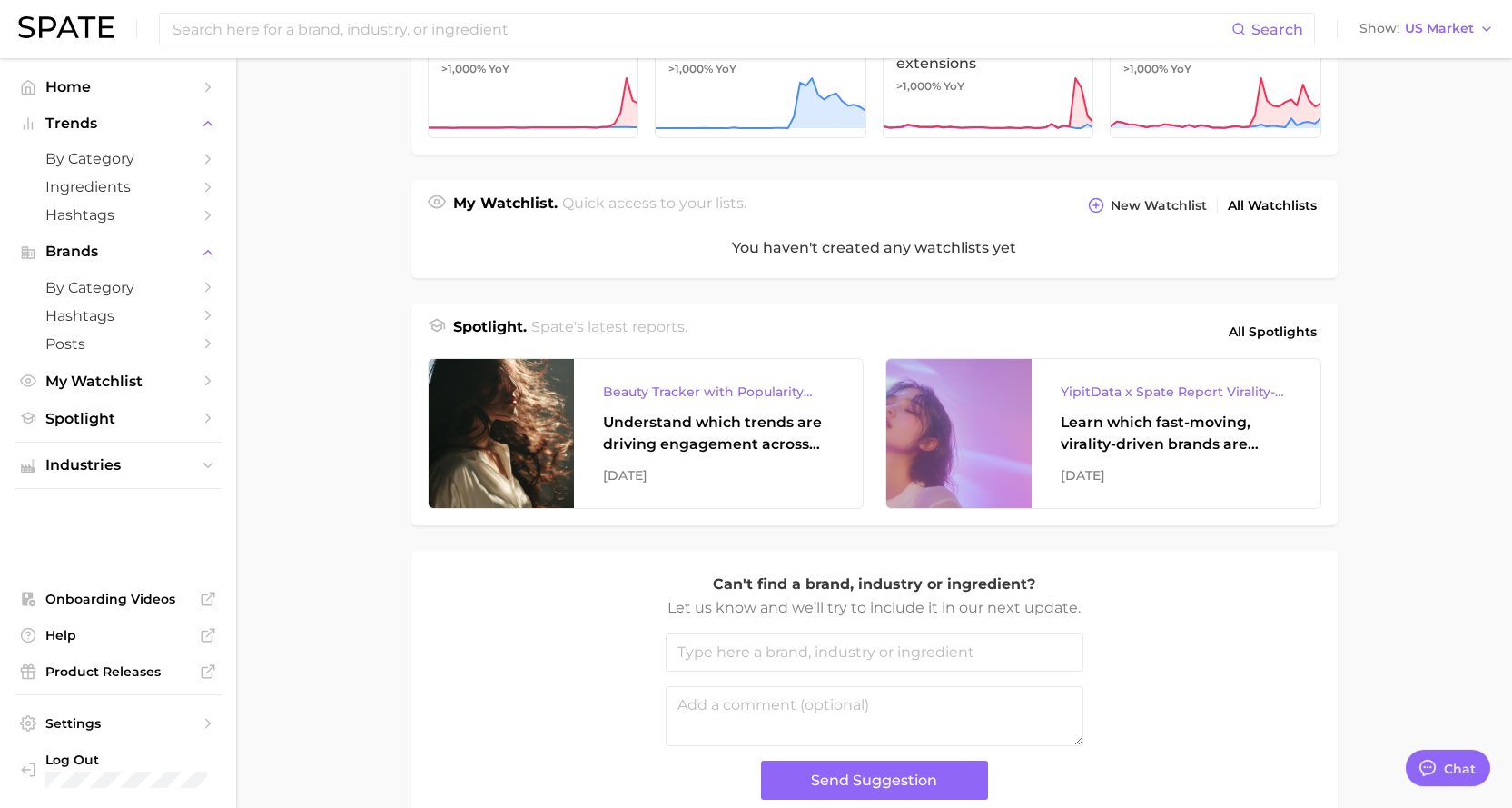
scroll to position [545, 0]
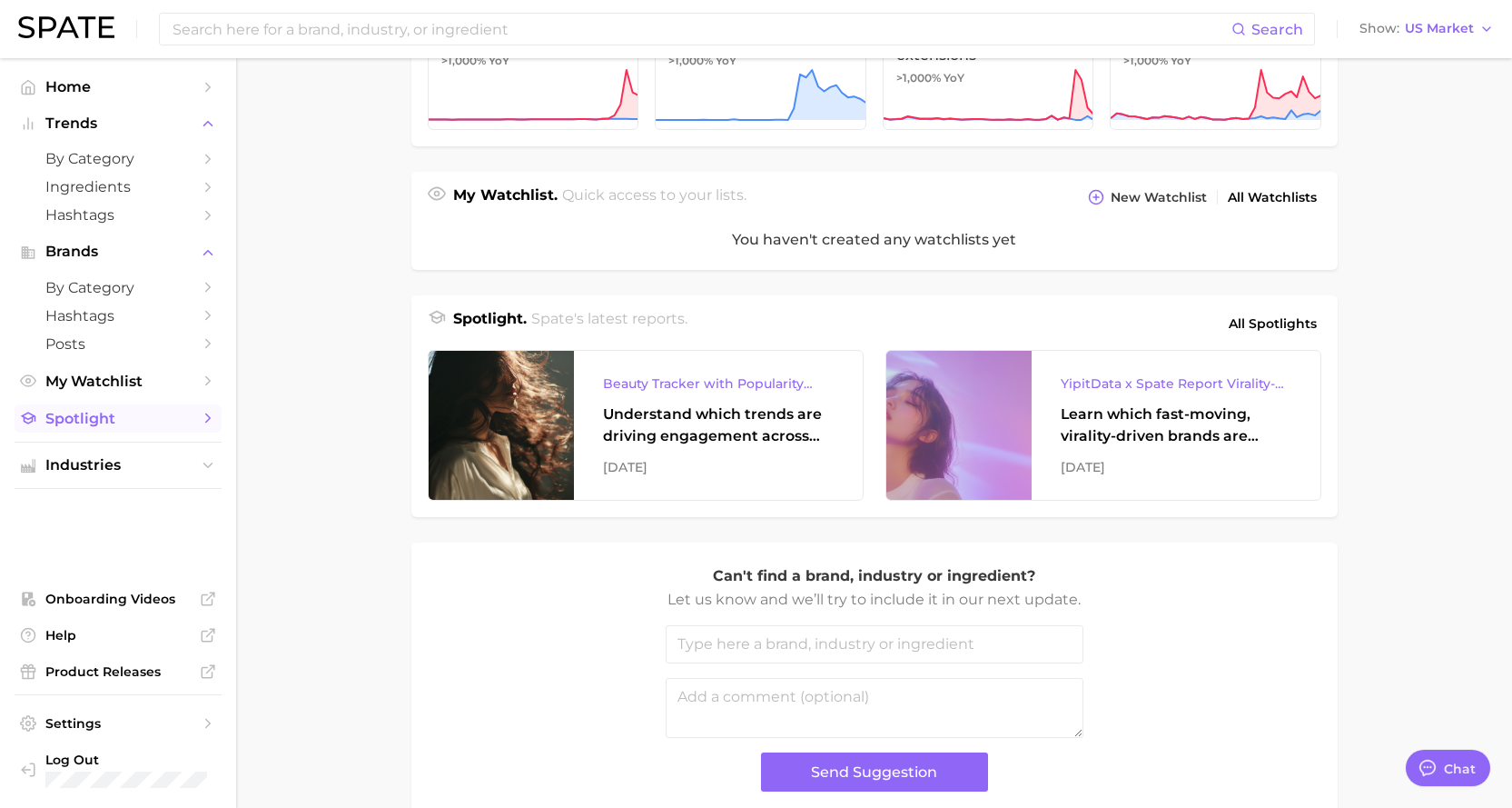
click at [194, 415] on link "Spotlight" at bounding box center [118, 418] width 207 height 28
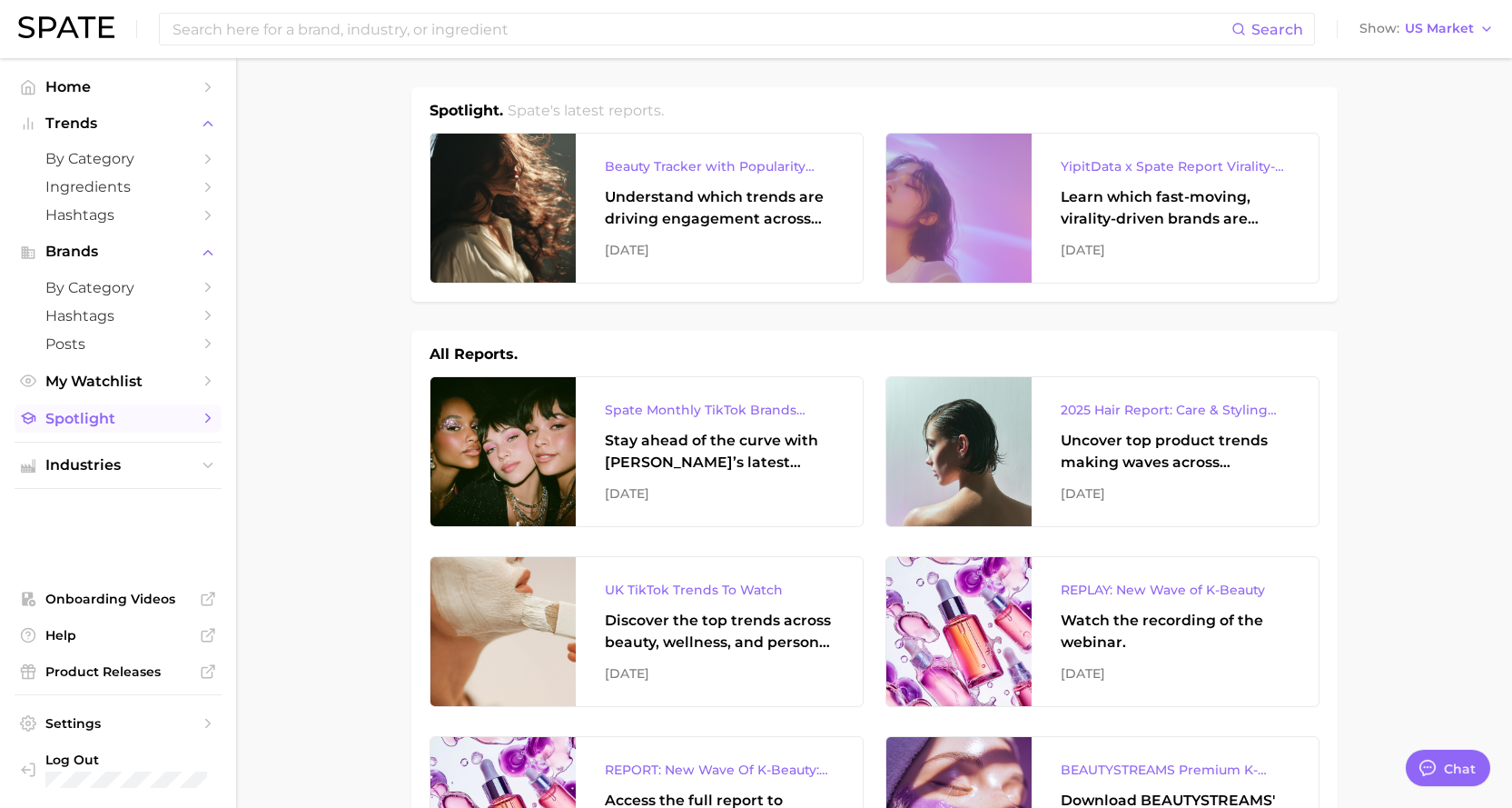
click at [205, 420] on icon "Sidebar" at bounding box center [208, 418] width 16 height 16
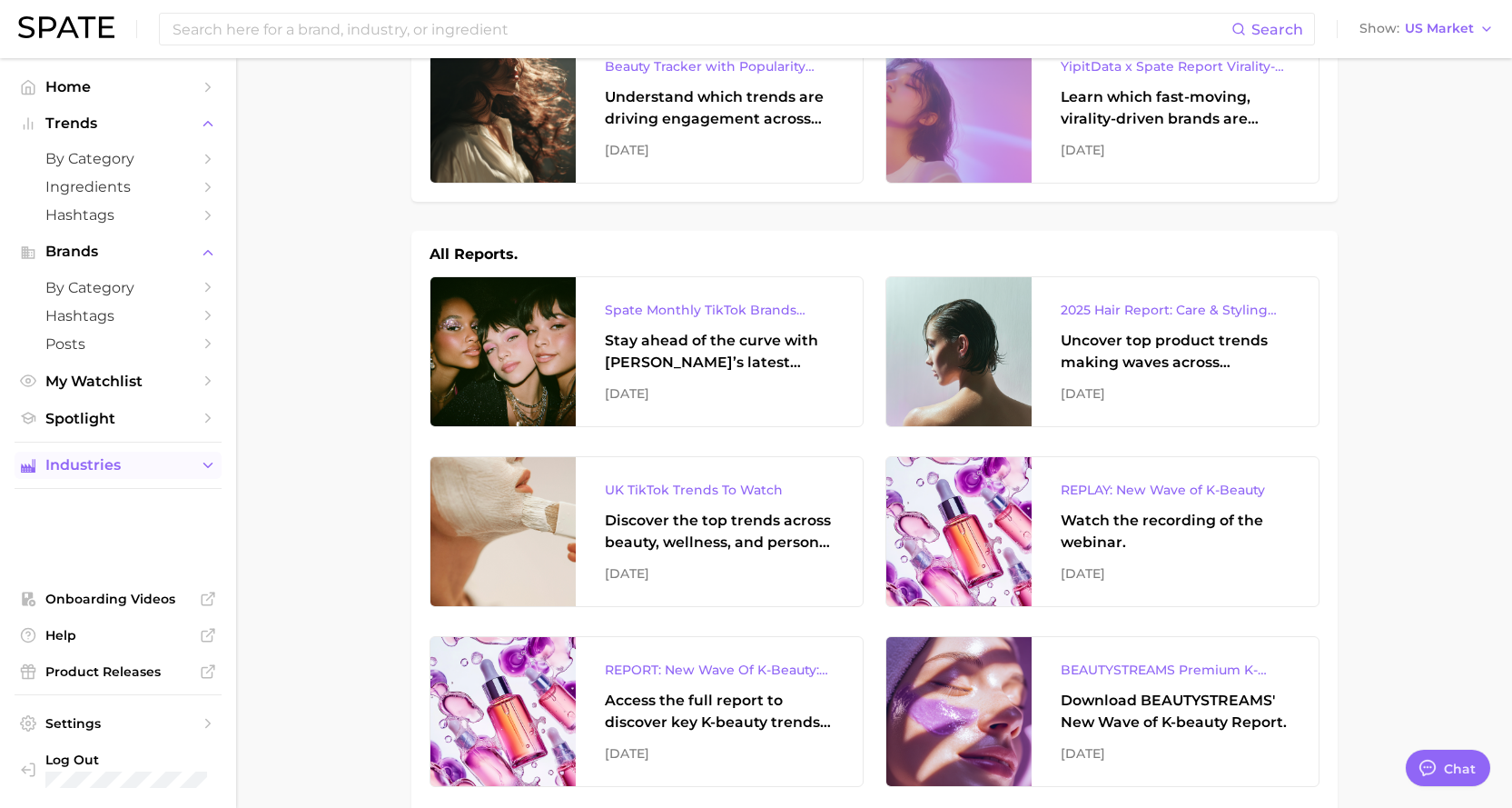
scroll to position [273, 0]
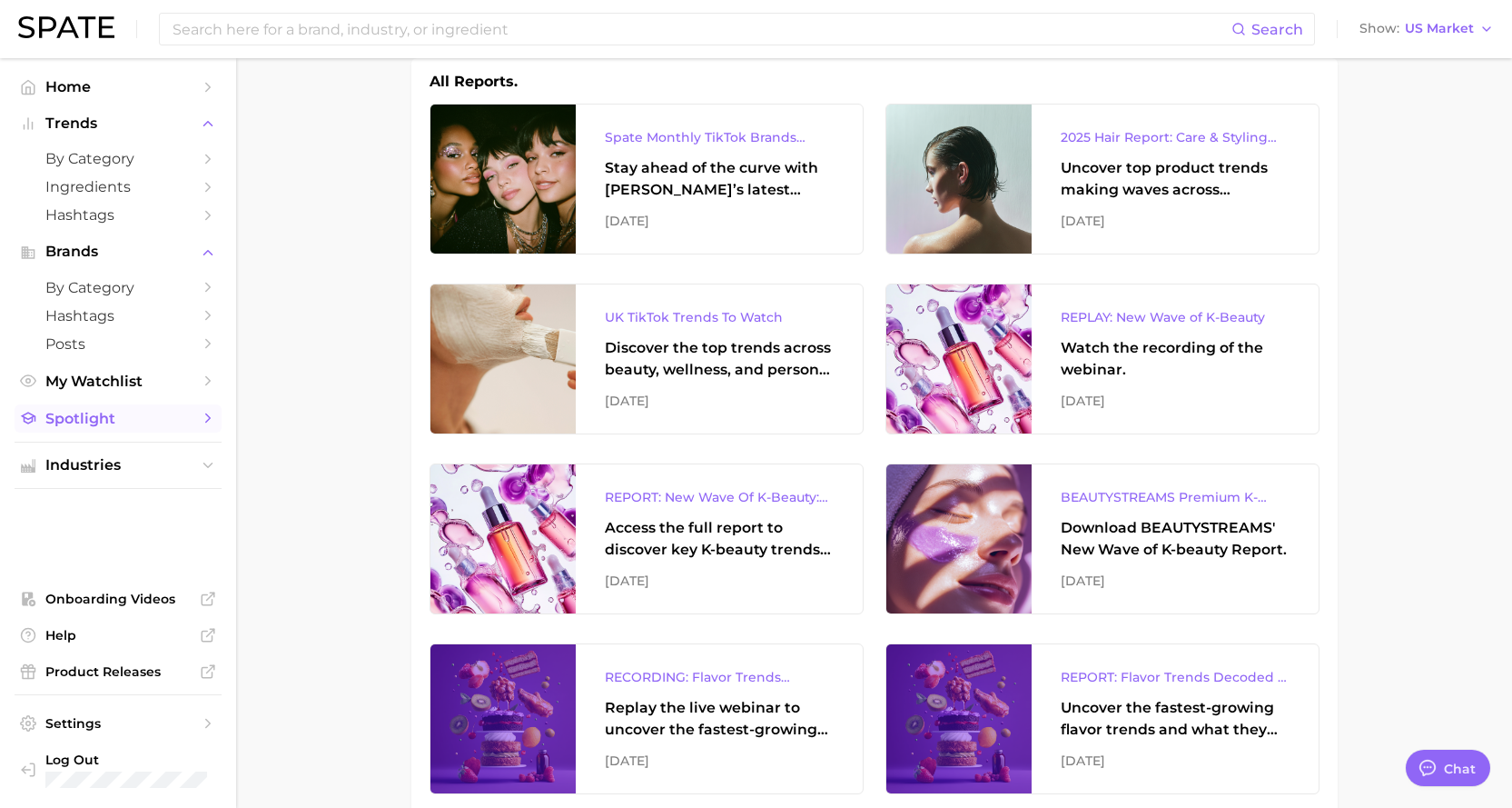
click at [204, 412] on icon "Sidebar" at bounding box center [208, 418] width 16 height 16
click at [199, 464] on button "Industries" at bounding box center [118, 465] width 207 height 27
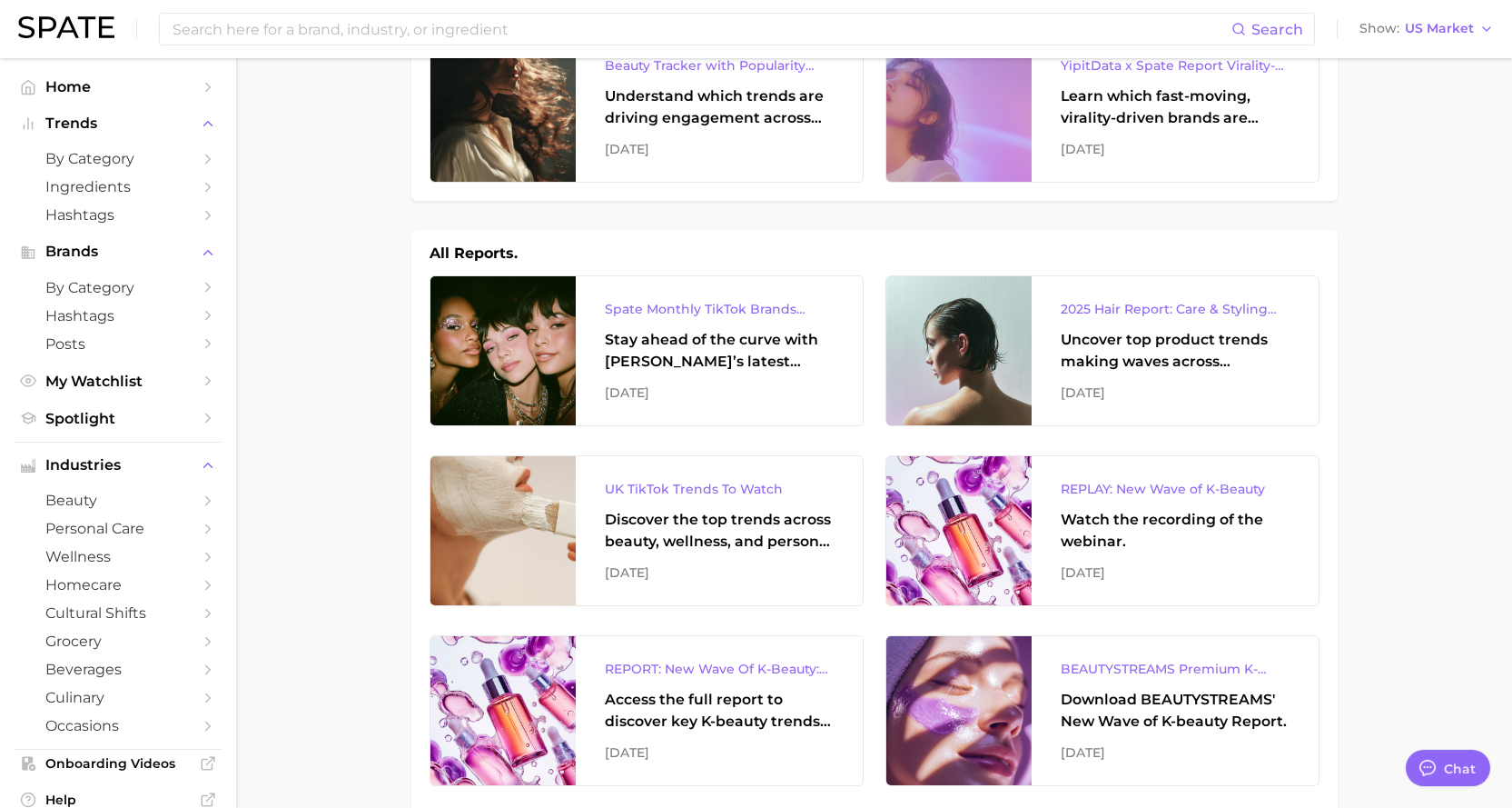
scroll to position [91, 0]
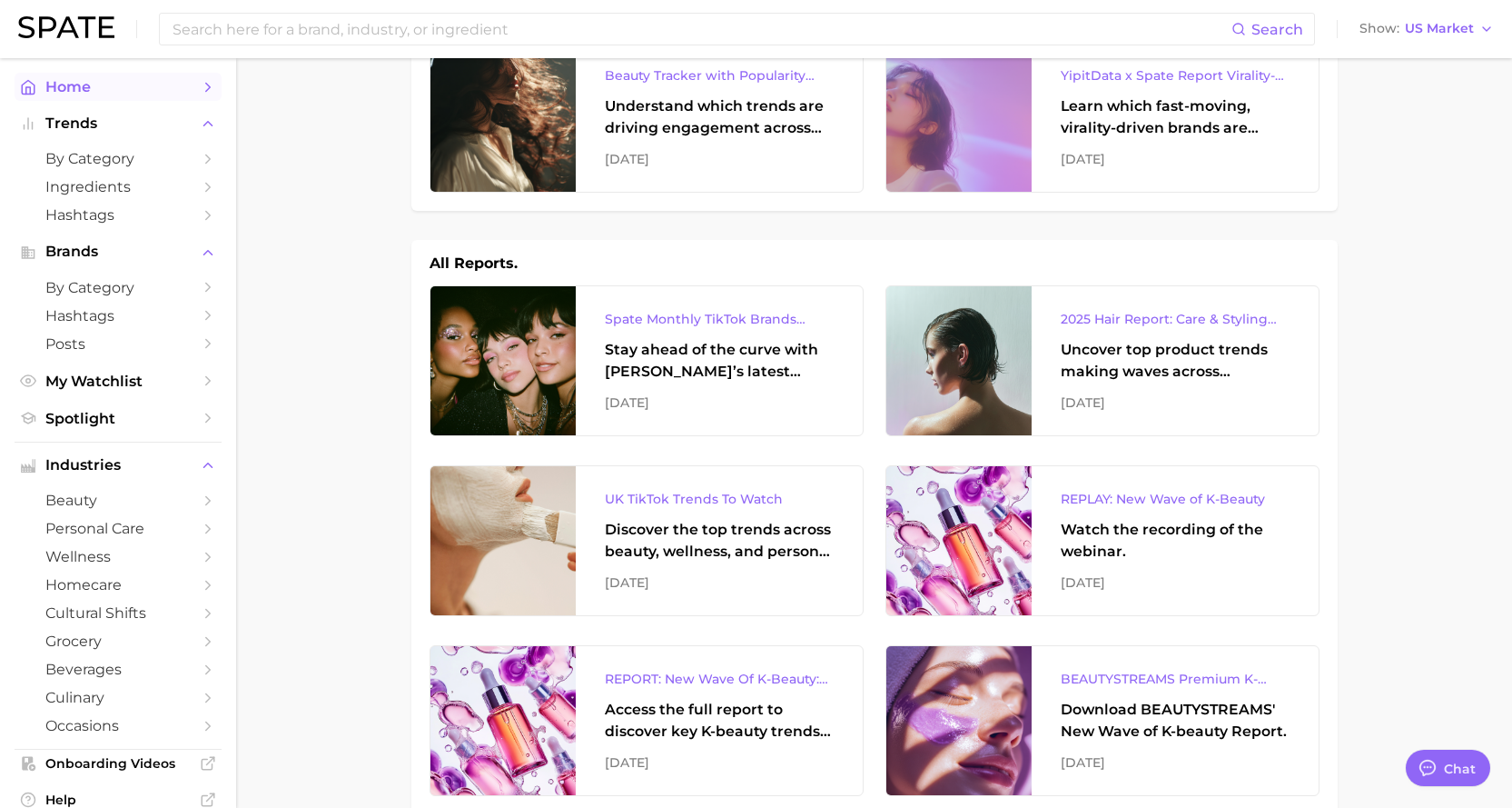
click at [206, 83] on polyline "Sidebar" at bounding box center [208, 86] width 5 height 8
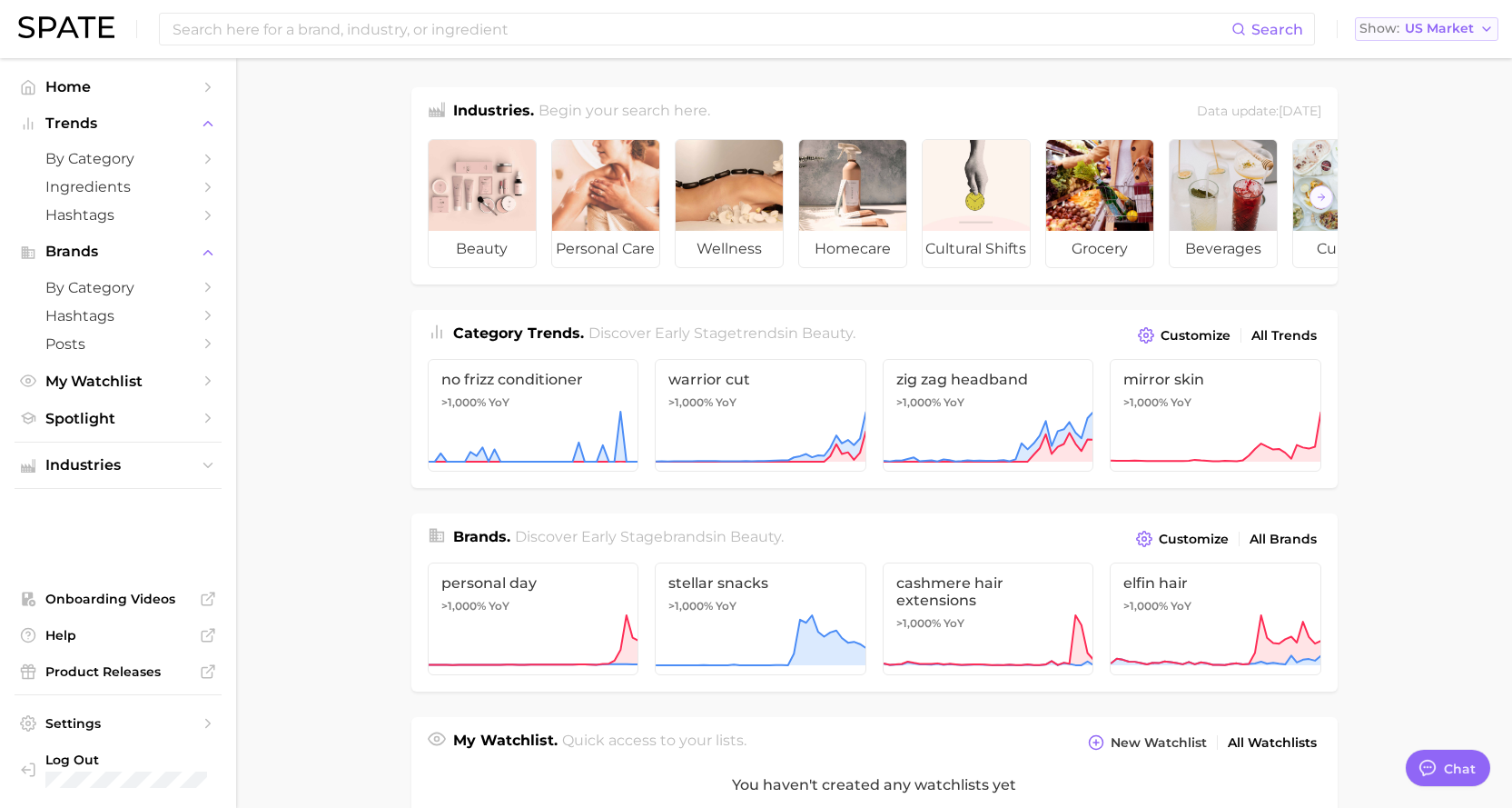
click at [1161, 27] on icon "button" at bounding box center [1487, 29] width 15 height 15
click at [1161, 59] on span "[GEOGRAPHIC_DATA]" at bounding box center [1434, 58] width 141 height 15
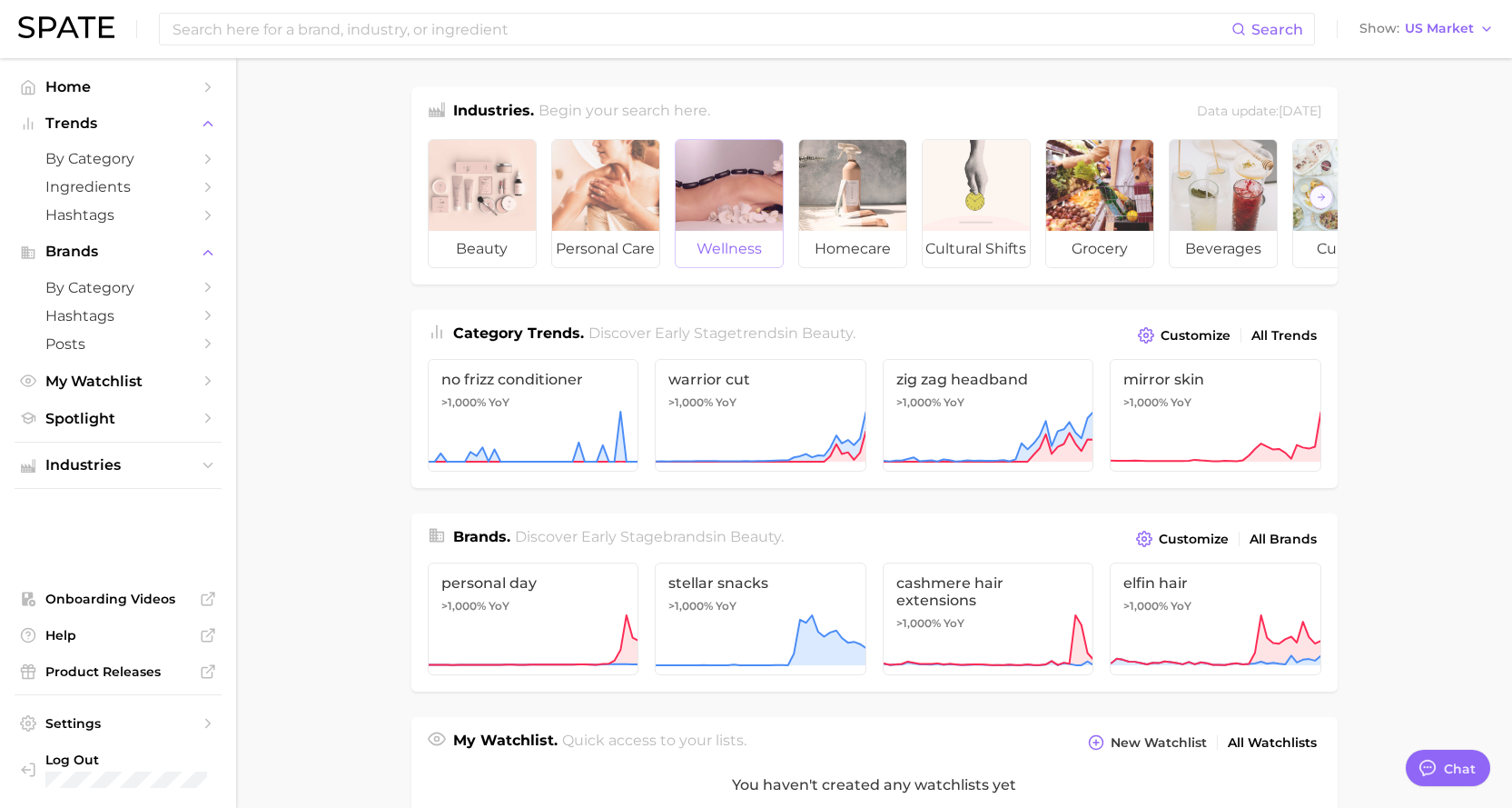
click at [736, 236] on span "wellness" at bounding box center [730, 249] width 107 height 36
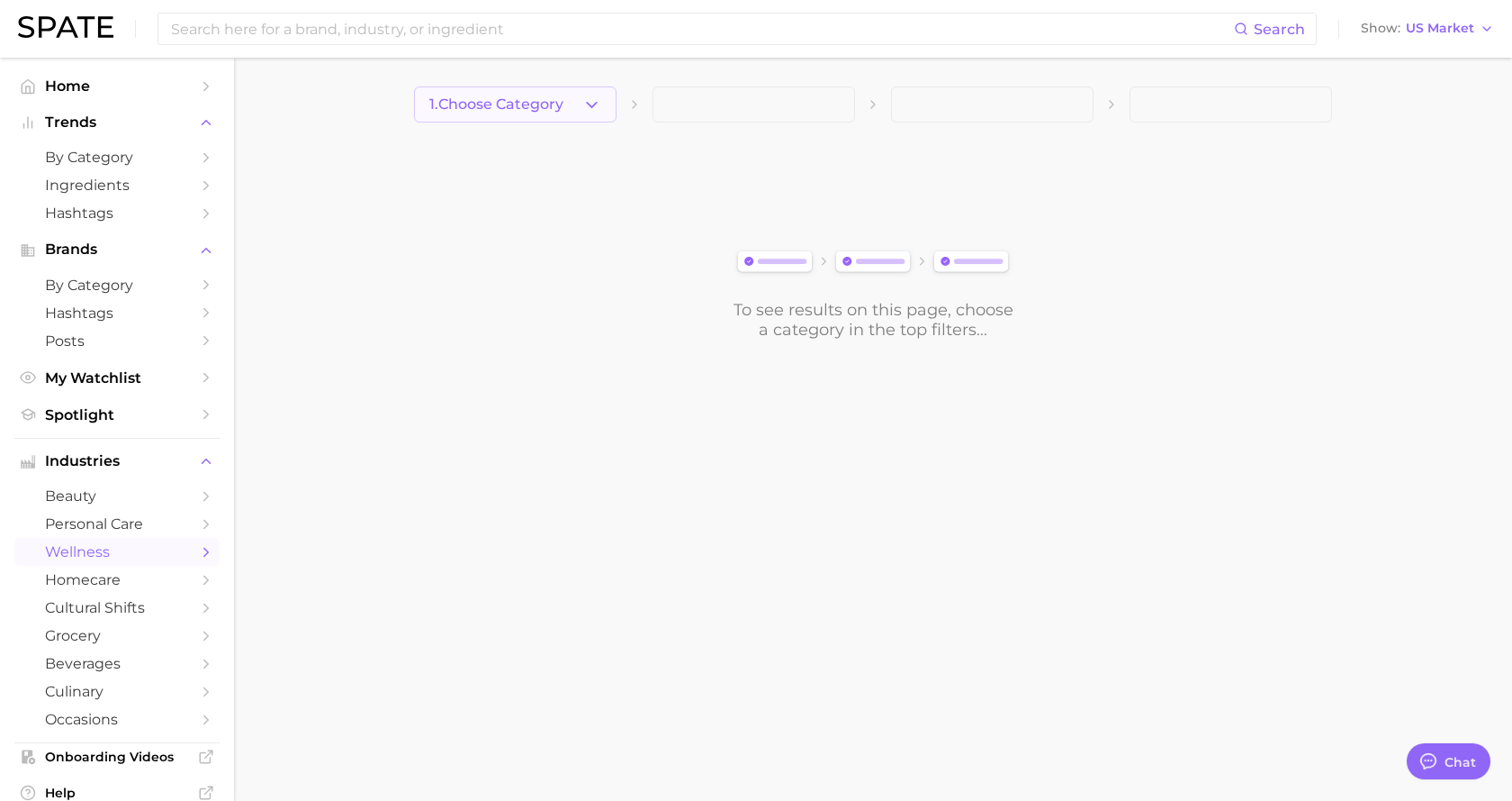
click at [591, 103] on icon "button" at bounding box center [592, 105] width 19 height 19
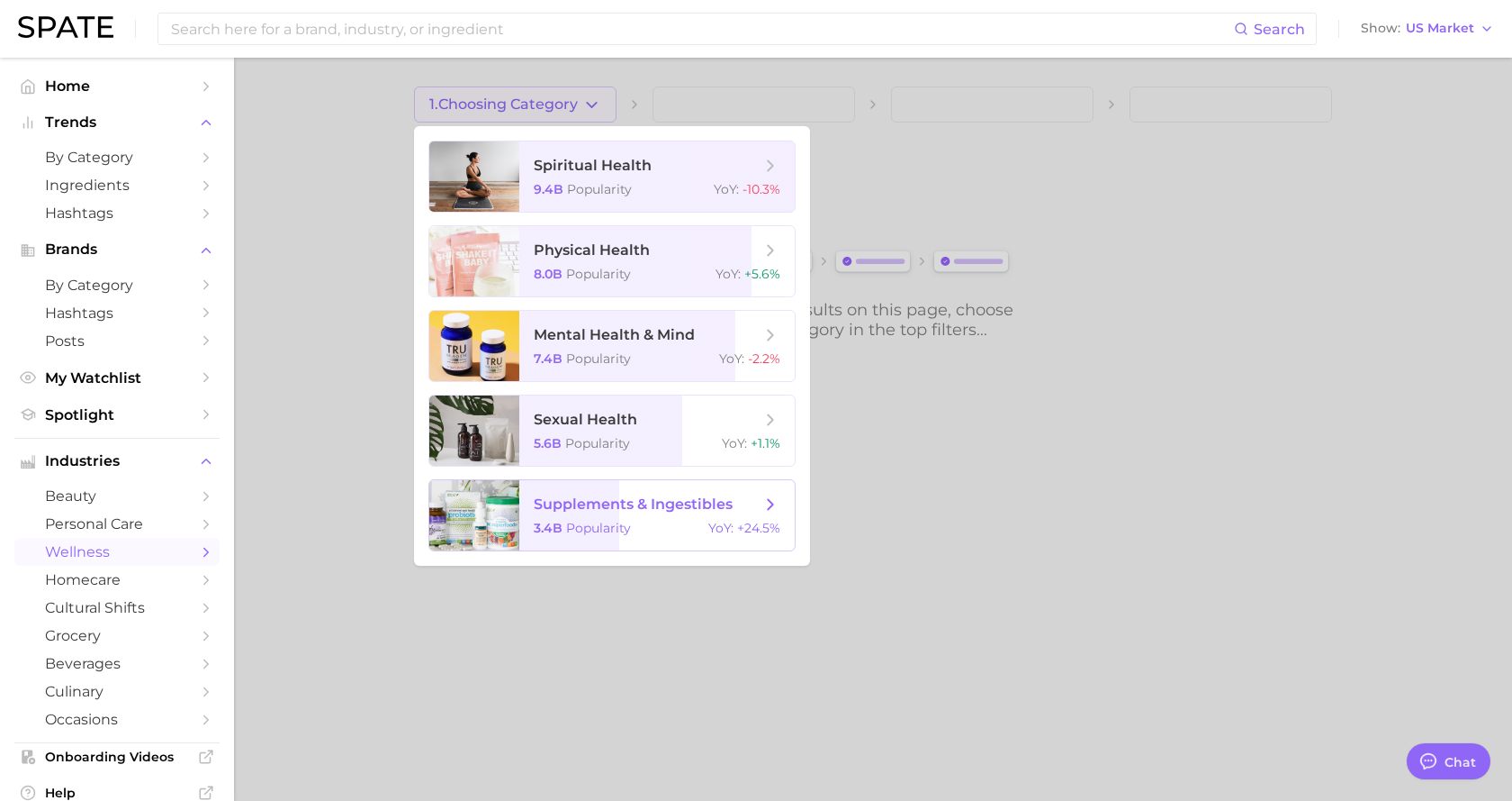
click at [602, 517] on span "supplements & ingestibles 3.4b Popularity YoY : +24.5%" at bounding box center [657, 515] width 276 height 70
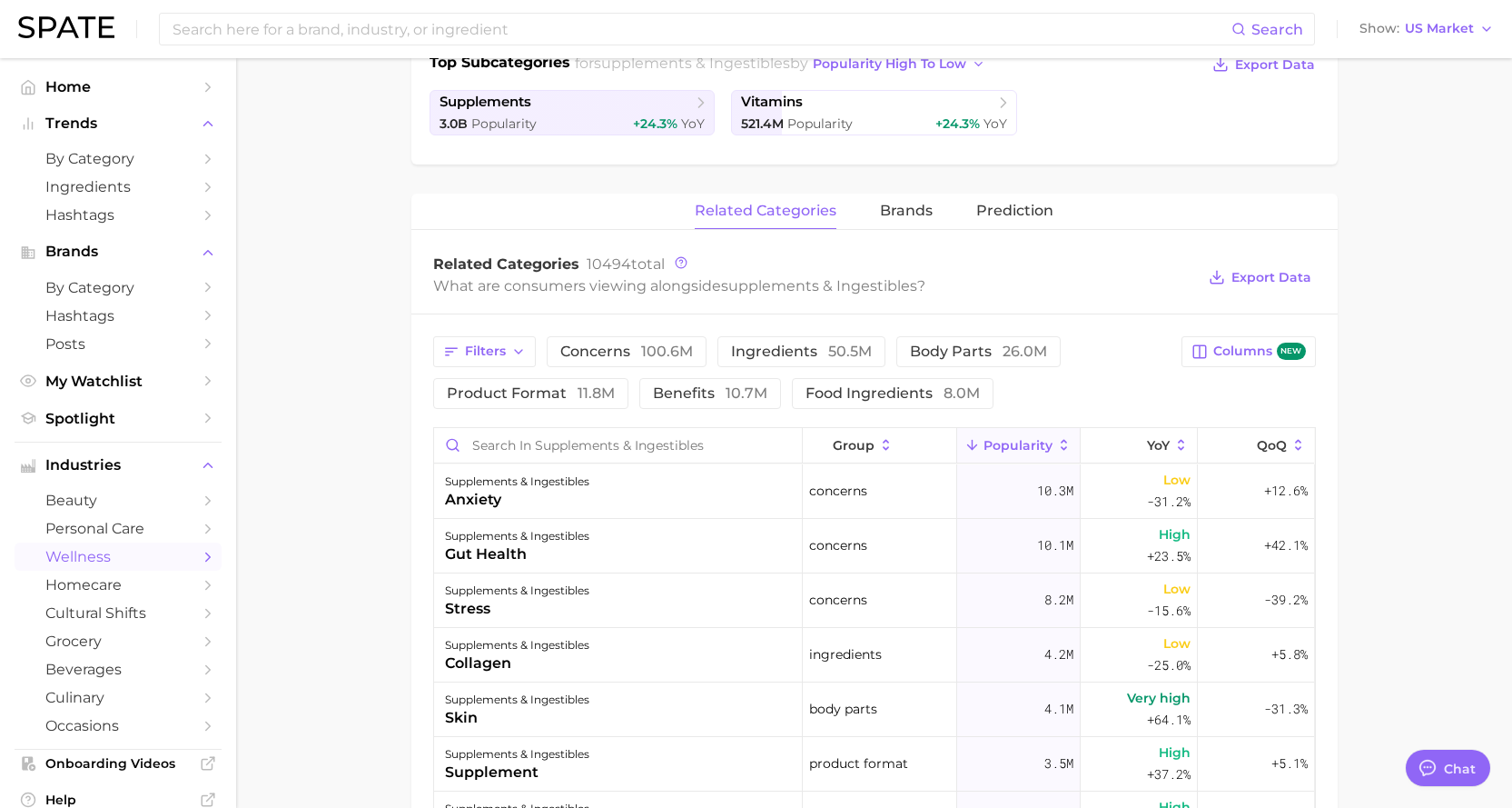
scroll to position [545, 0]
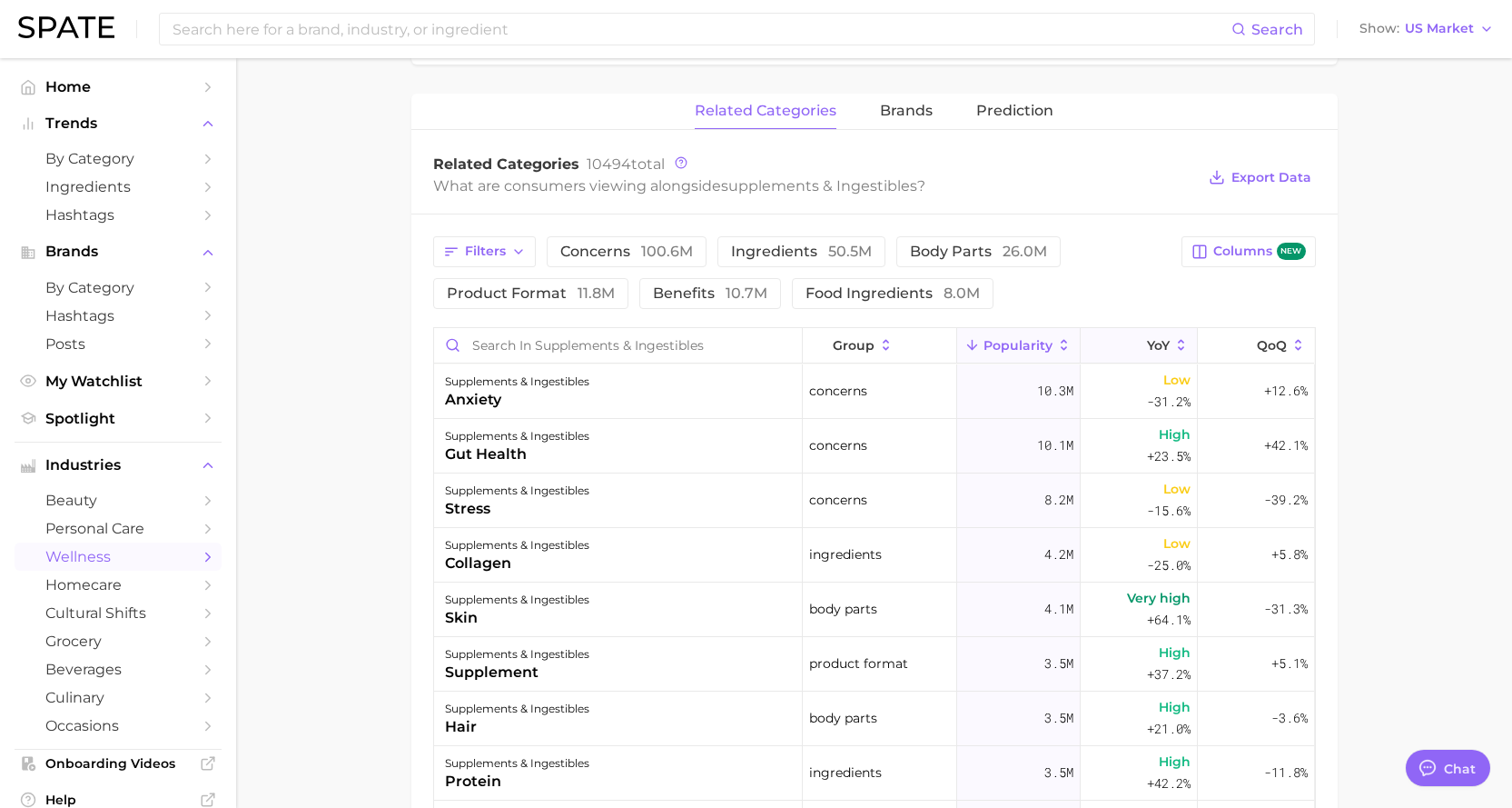
click at [1161, 340] on icon at bounding box center [1181, 345] width 16 height 16
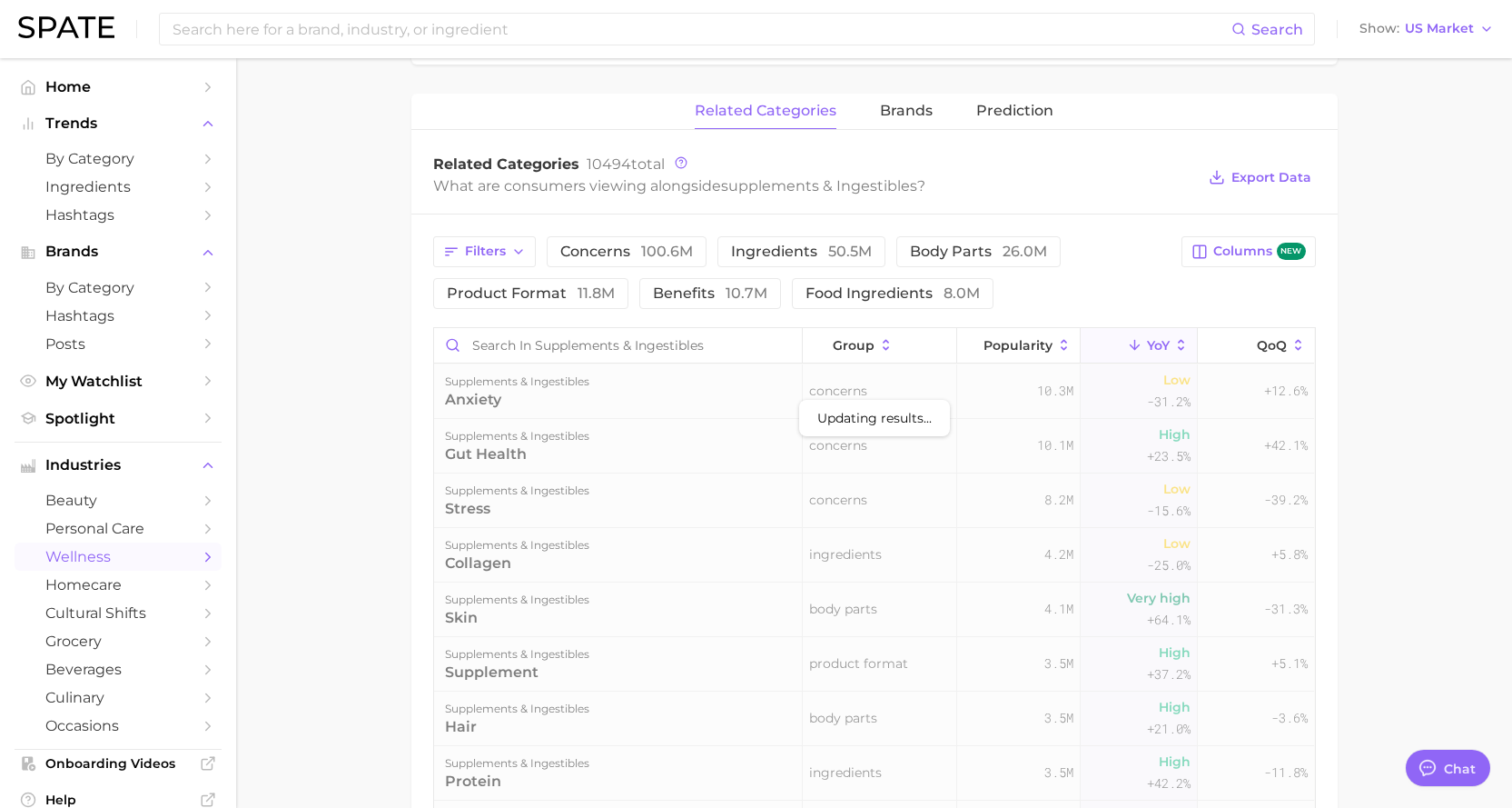
click at [1161, 346] on icon at bounding box center [1181, 345] width 16 height 16
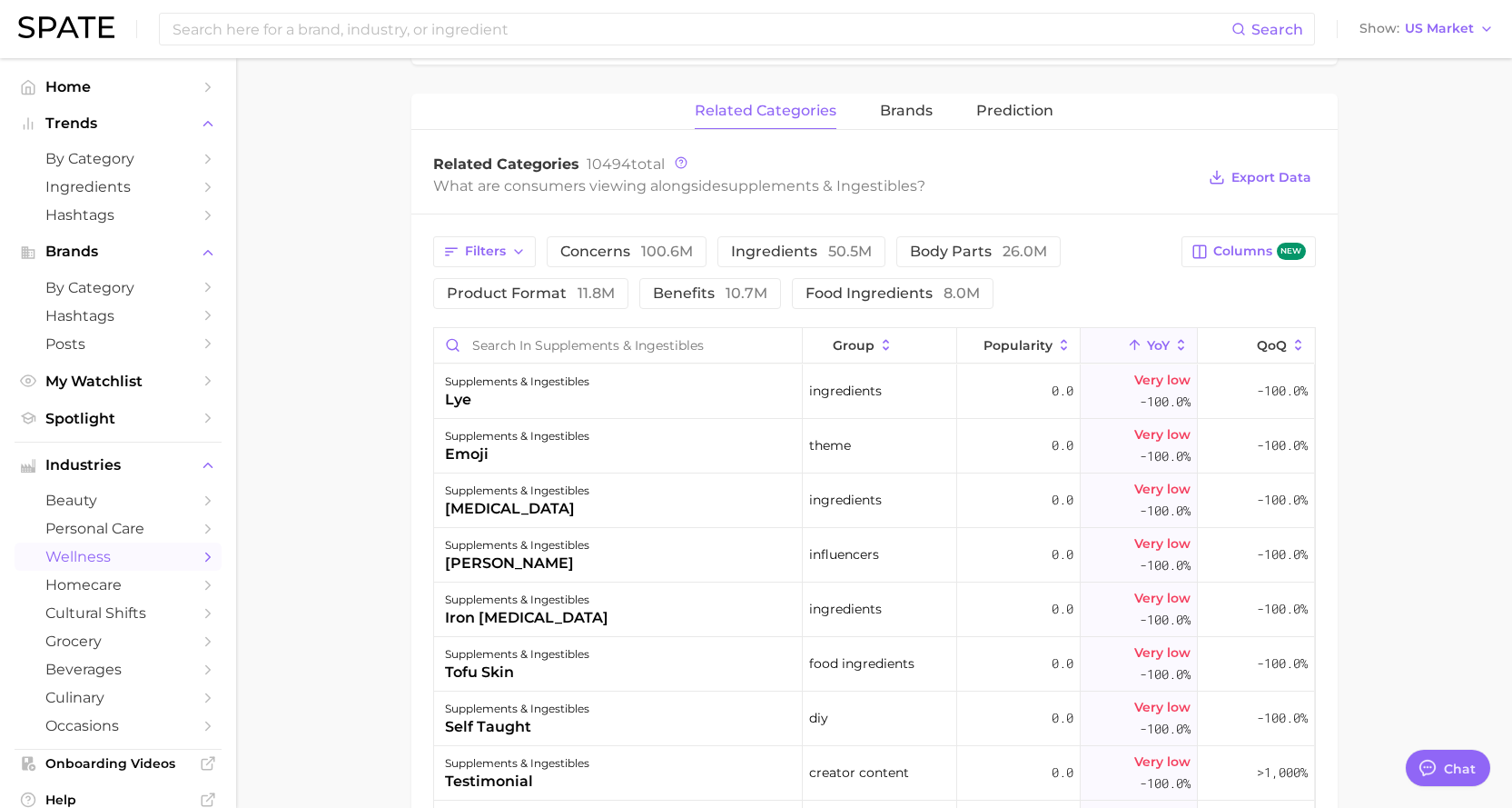
click at [1161, 341] on icon at bounding box center [1180, 345] width 6 height 11
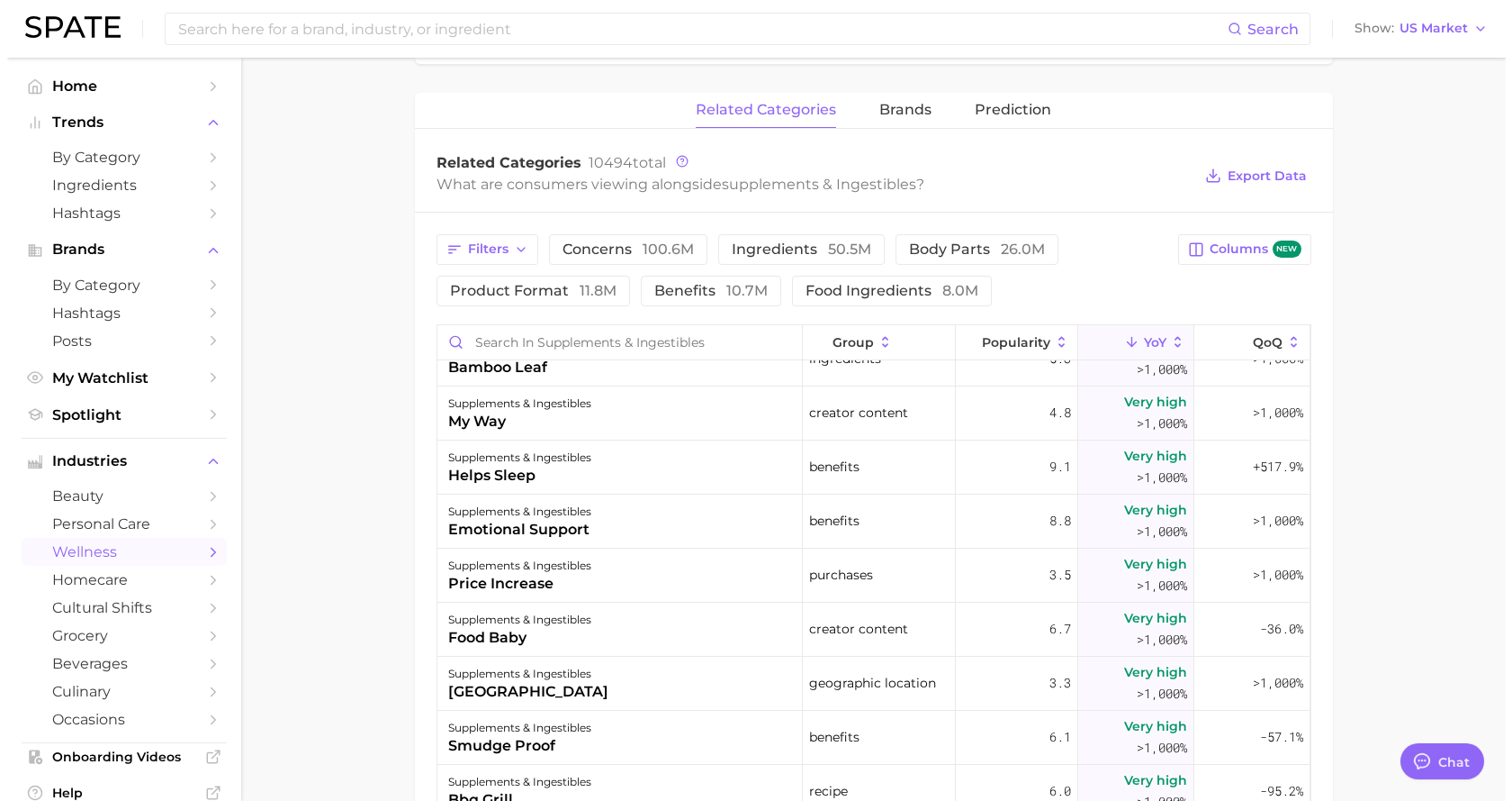
scroll to position [1441, 0]
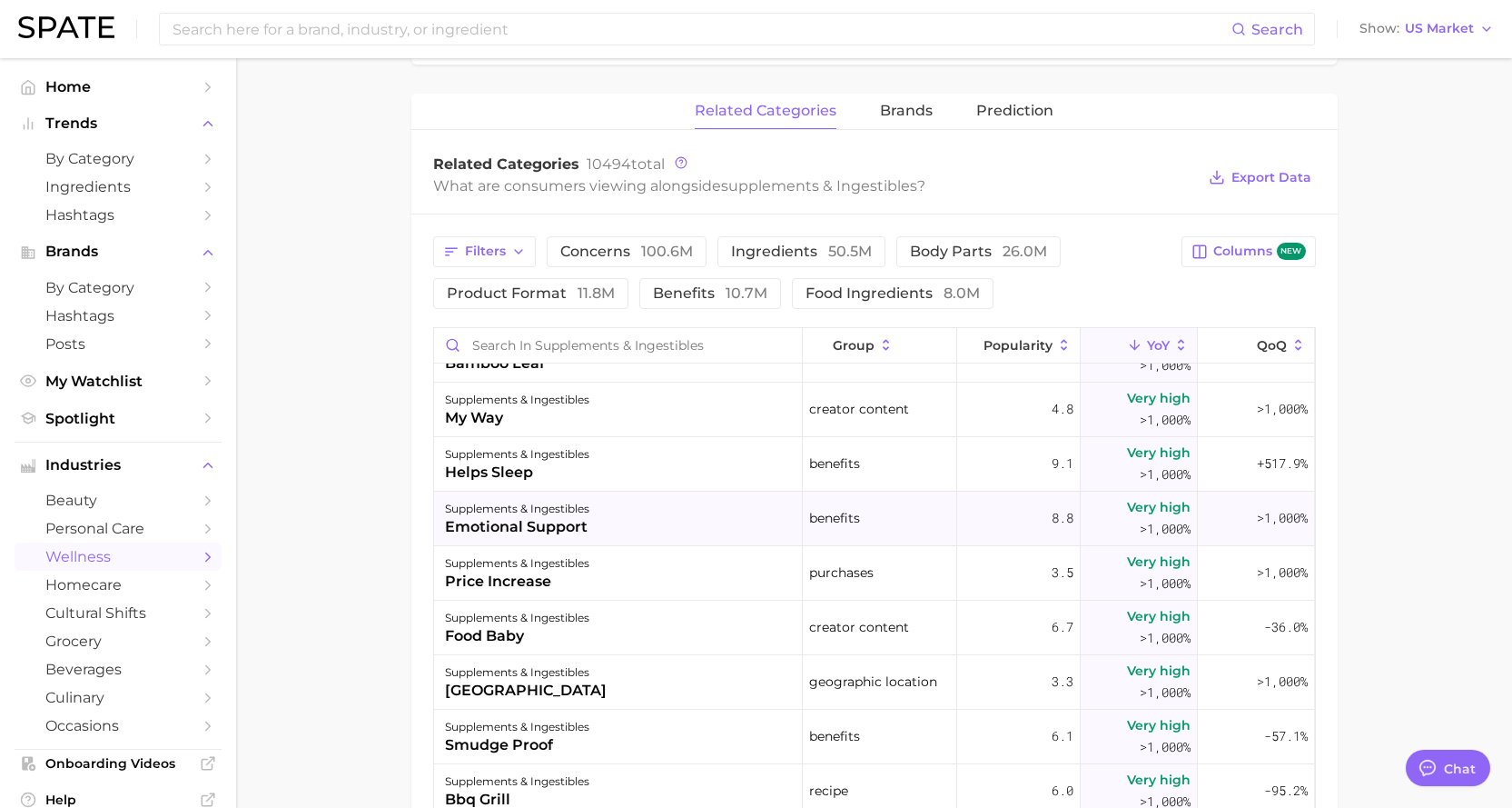
click at [533, 520] on div "emotional support" at bounding box center [517, 527] width 144 height 22
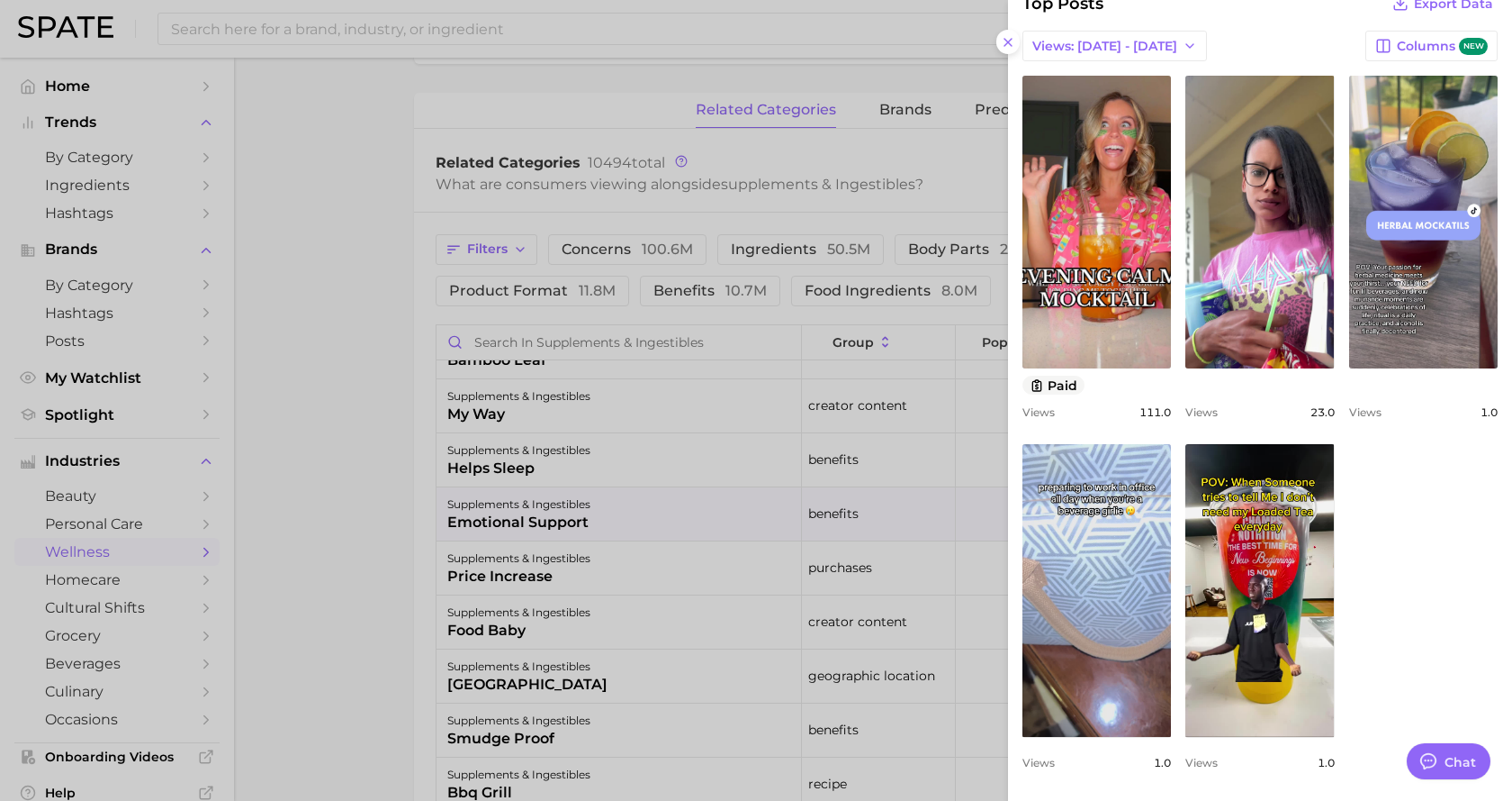
scroll to position [558, 0]
